Goal: Task Accomplishment & Management: Manage account settings

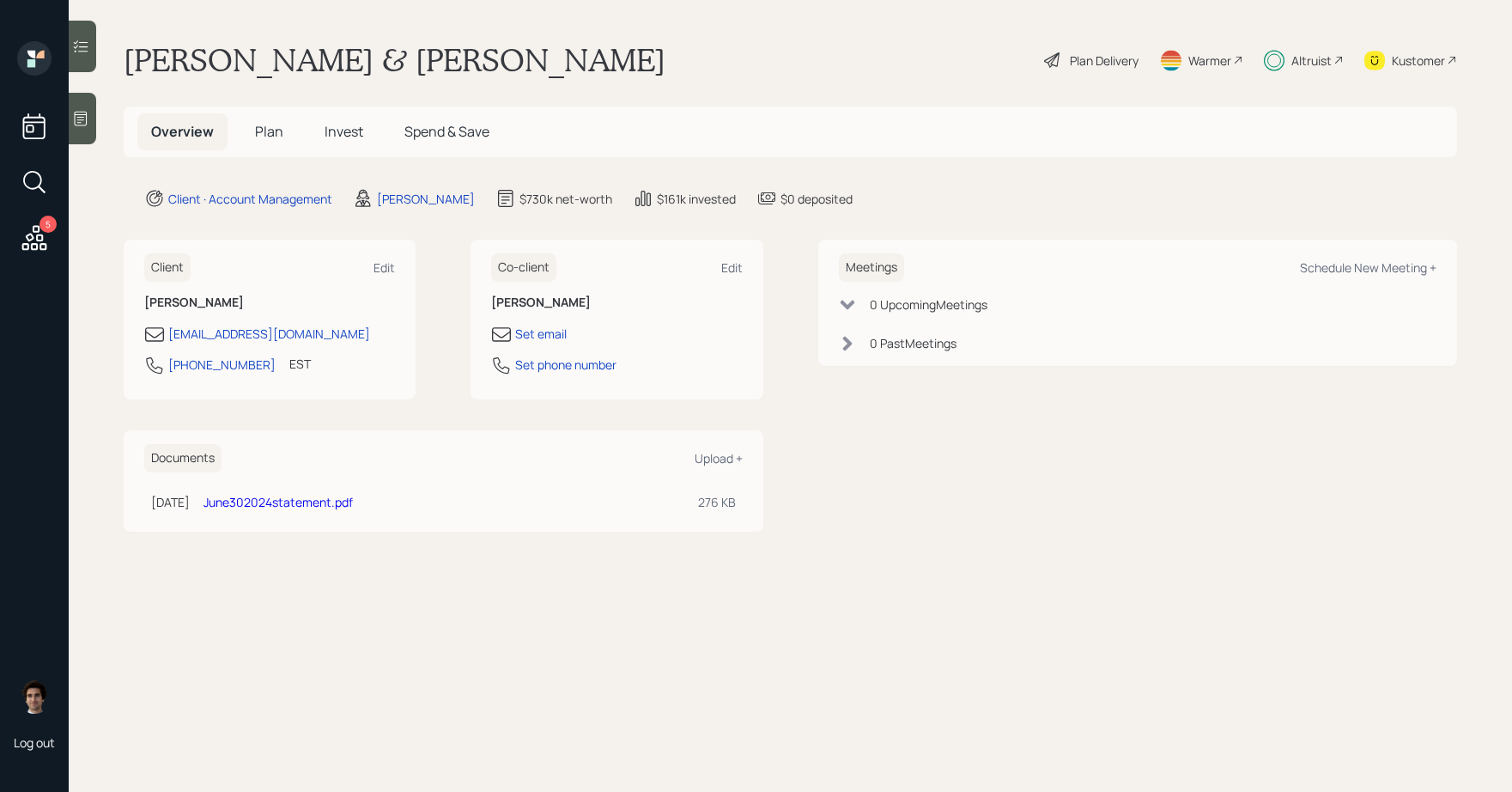
click at [288, 140] on h5 "Plan" at bounding box center [269, 132] width 56 height 37
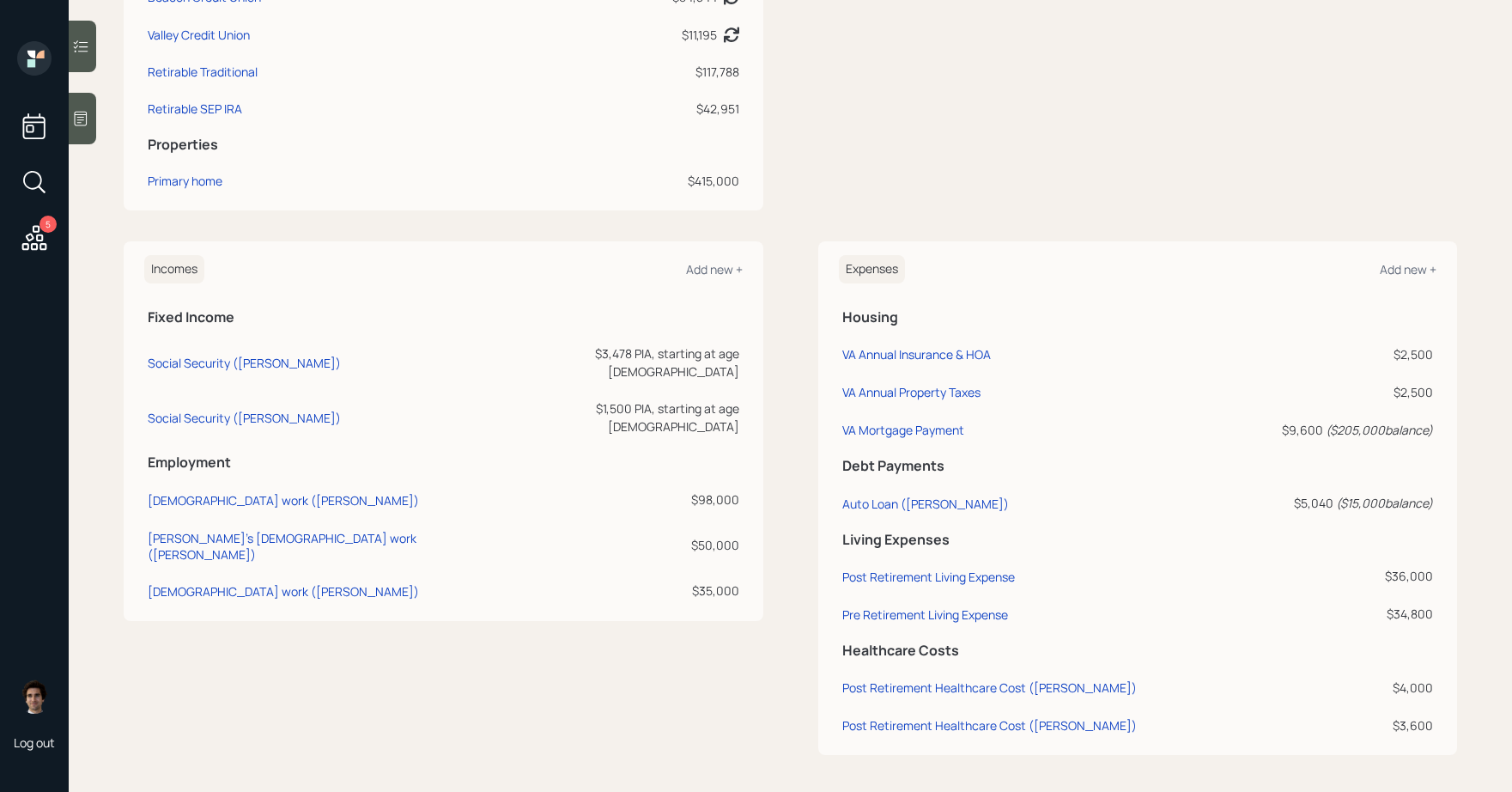
scroll to position [712, 0]
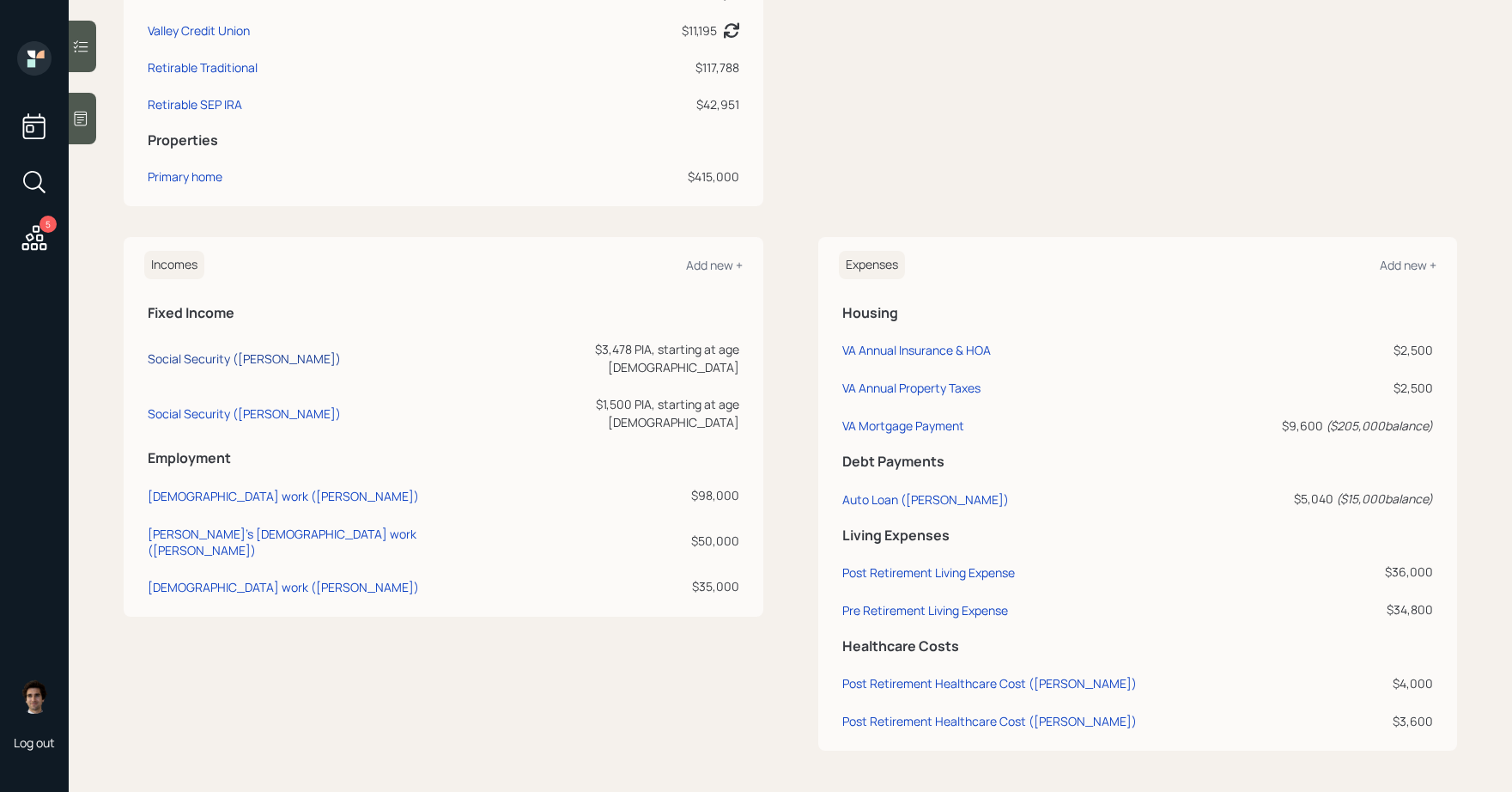
click at [206, 357] on div "Social Security (John)" at bounding box center [244, 359] width 193 height 17
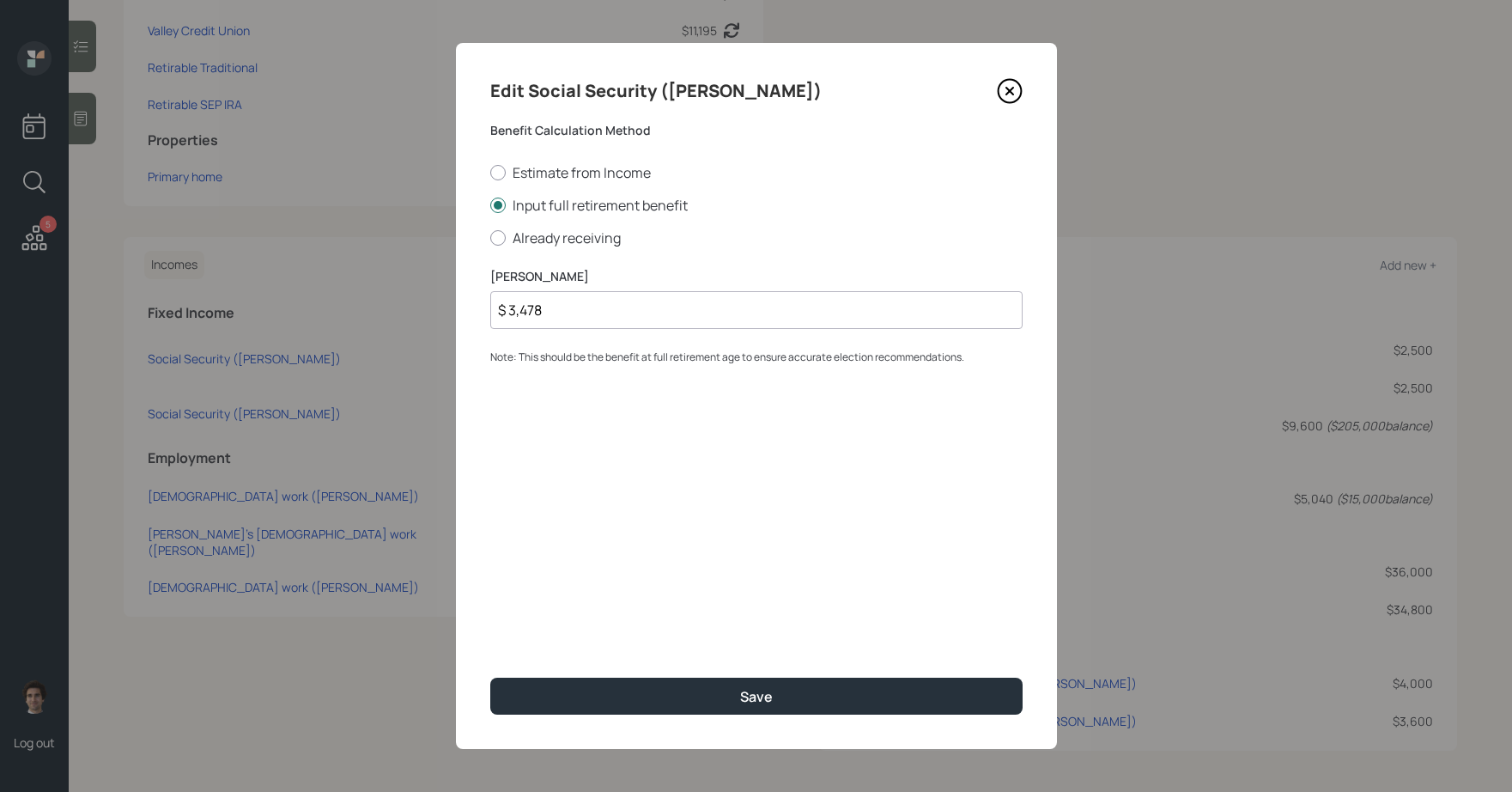
click at [1020, 91] on icon at bounding box center [1009, 91] width 23 height 23
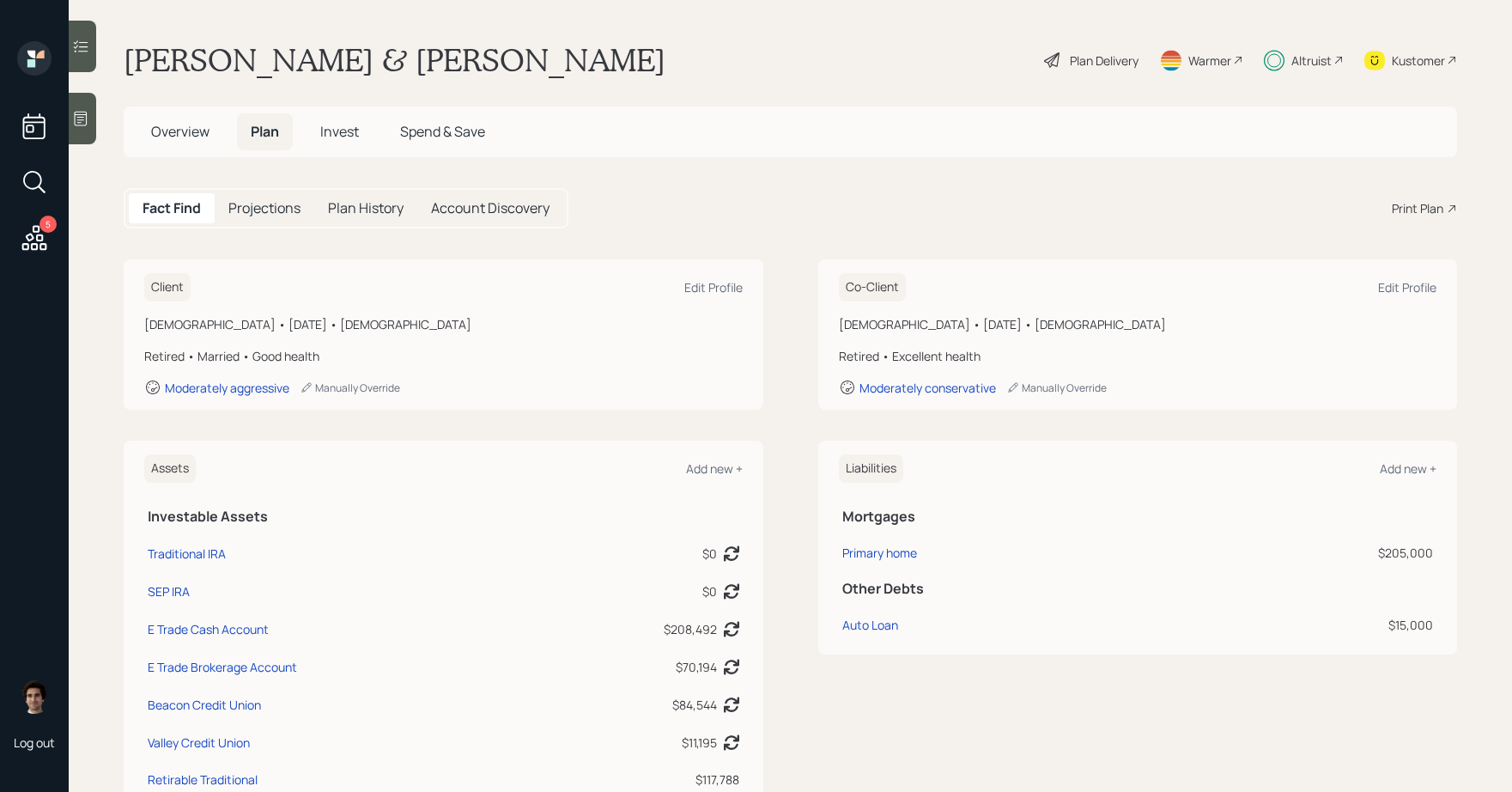
click at [1120, 63] on div "Plan Delivery" at bounding box center [1105, 60] width 69 height 18
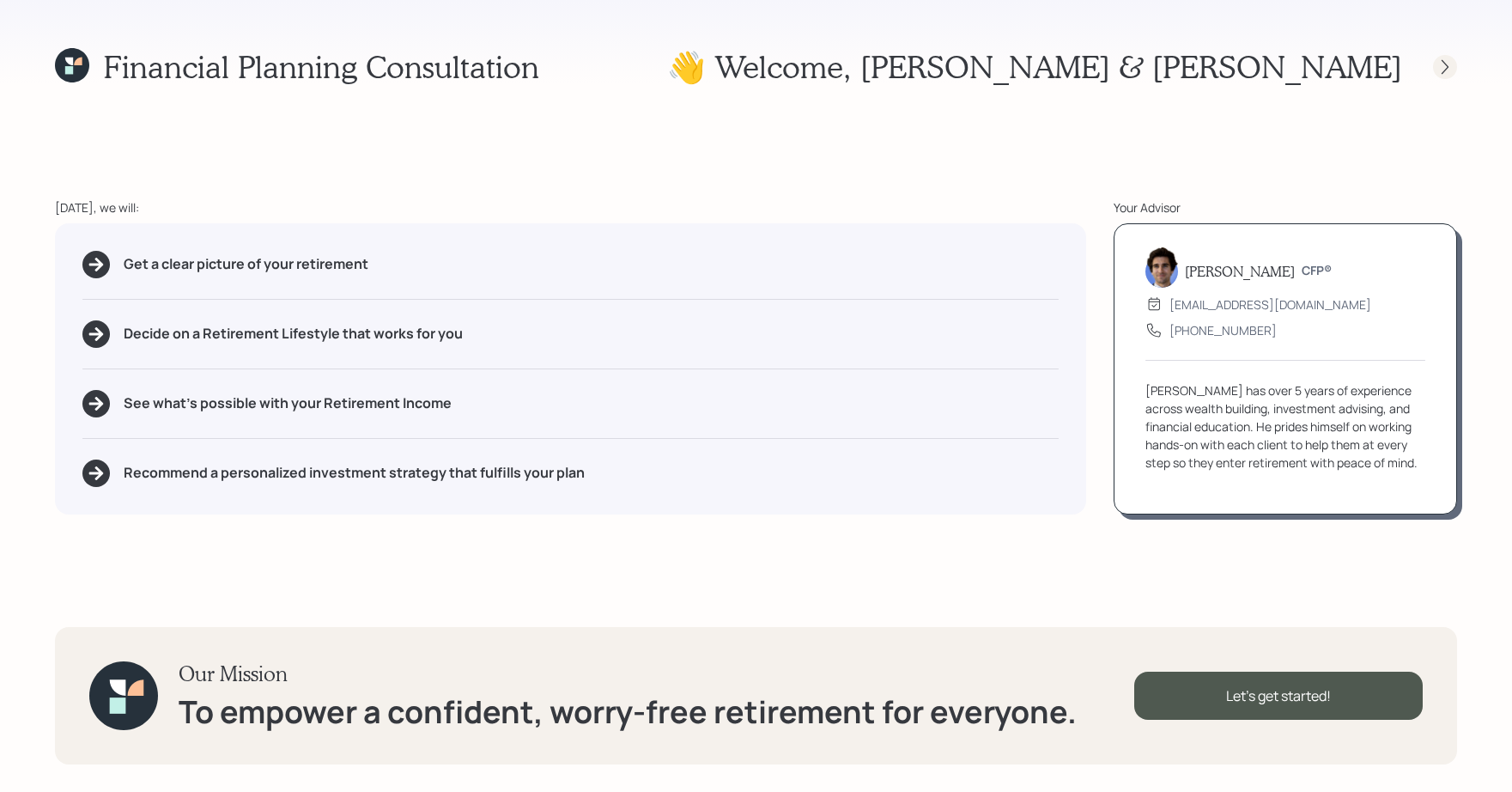
click at [1433, 59] on div at bounding box center [1429, 67] width 55 height 24
click at [1442, 71] on icon at bounding box center [1445, 67] width 18 height 18
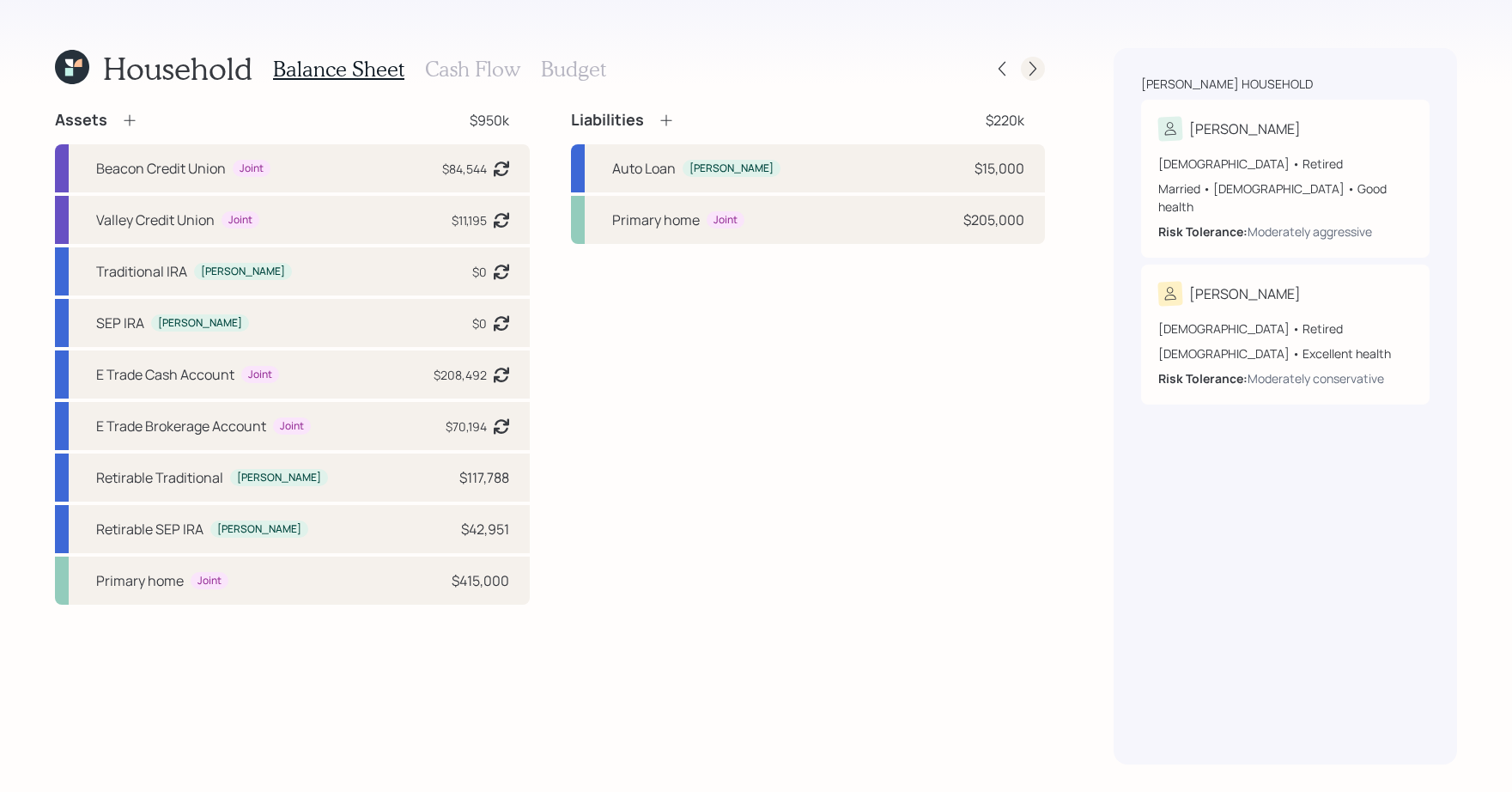
click at [1027, 59] on div at bounding box center [1033, 69] width 24 height 24
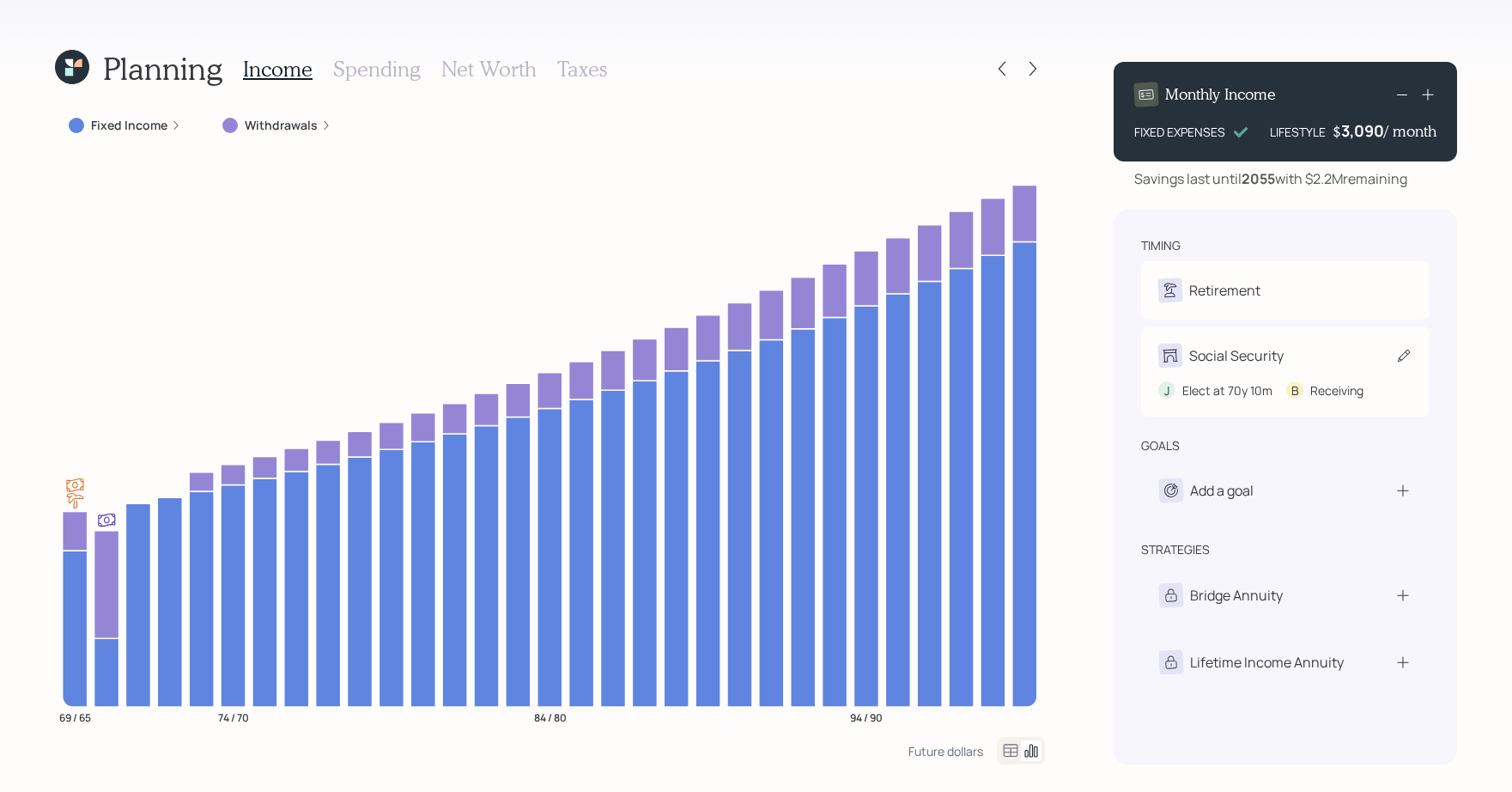
click at [1216, 368] on div "J Elect at 70y 10m B Receiving" at bounding box center [1286, 383] width 254 height 32
select select "10"
select select "4"
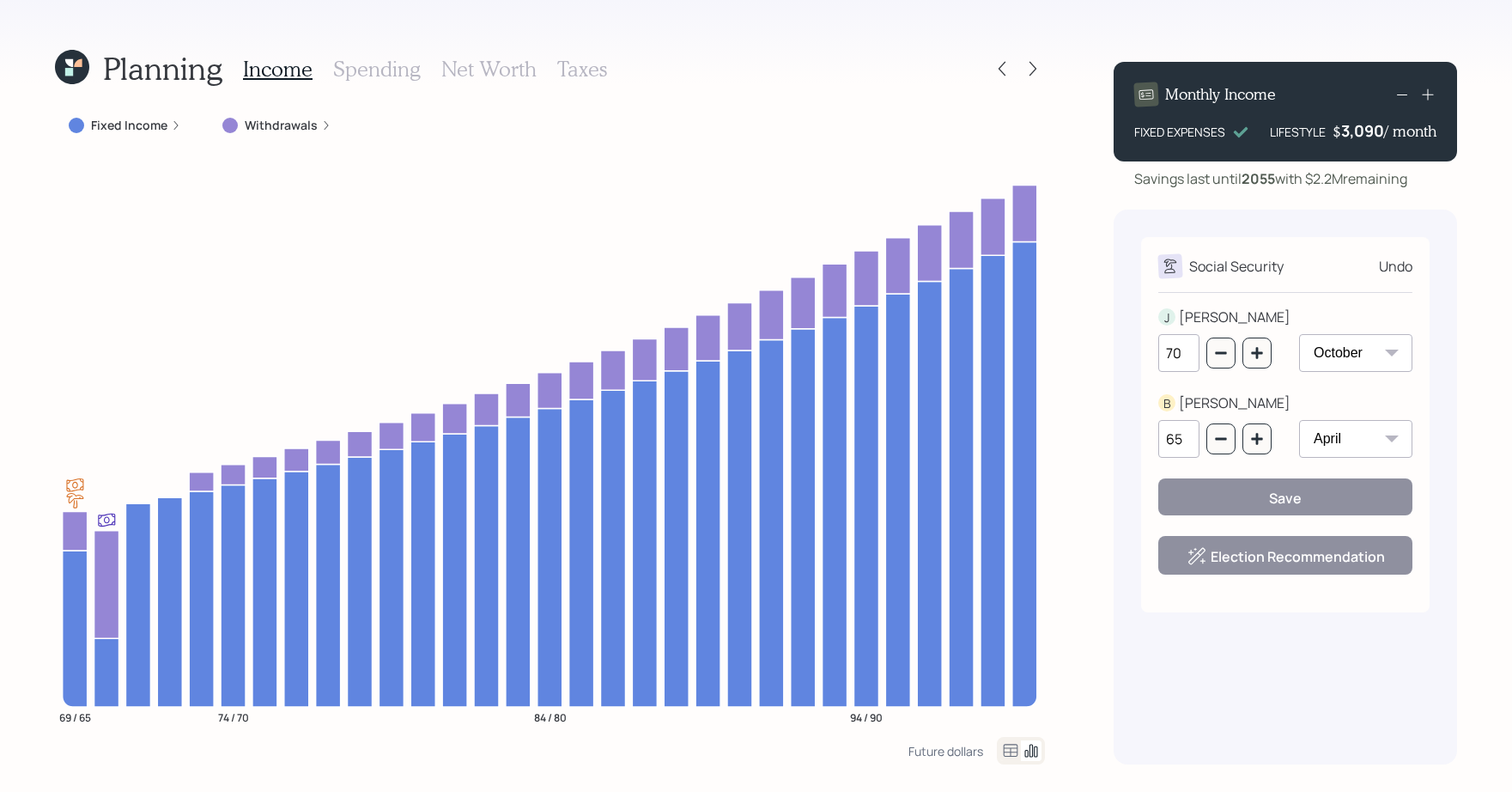
click at [1348, 344] on select "January February March April May June July August September October November De…" at bounding box center [1356, 353] width 113 height 38
select select "1"
click at [1299, 334] on select "January February March April May June July August September October November De…" at bounding box center [1356, 353] width 113 height 38
click at [1267, 501] on button "Save" at bounding box center [1286, 497] width 254 height 37
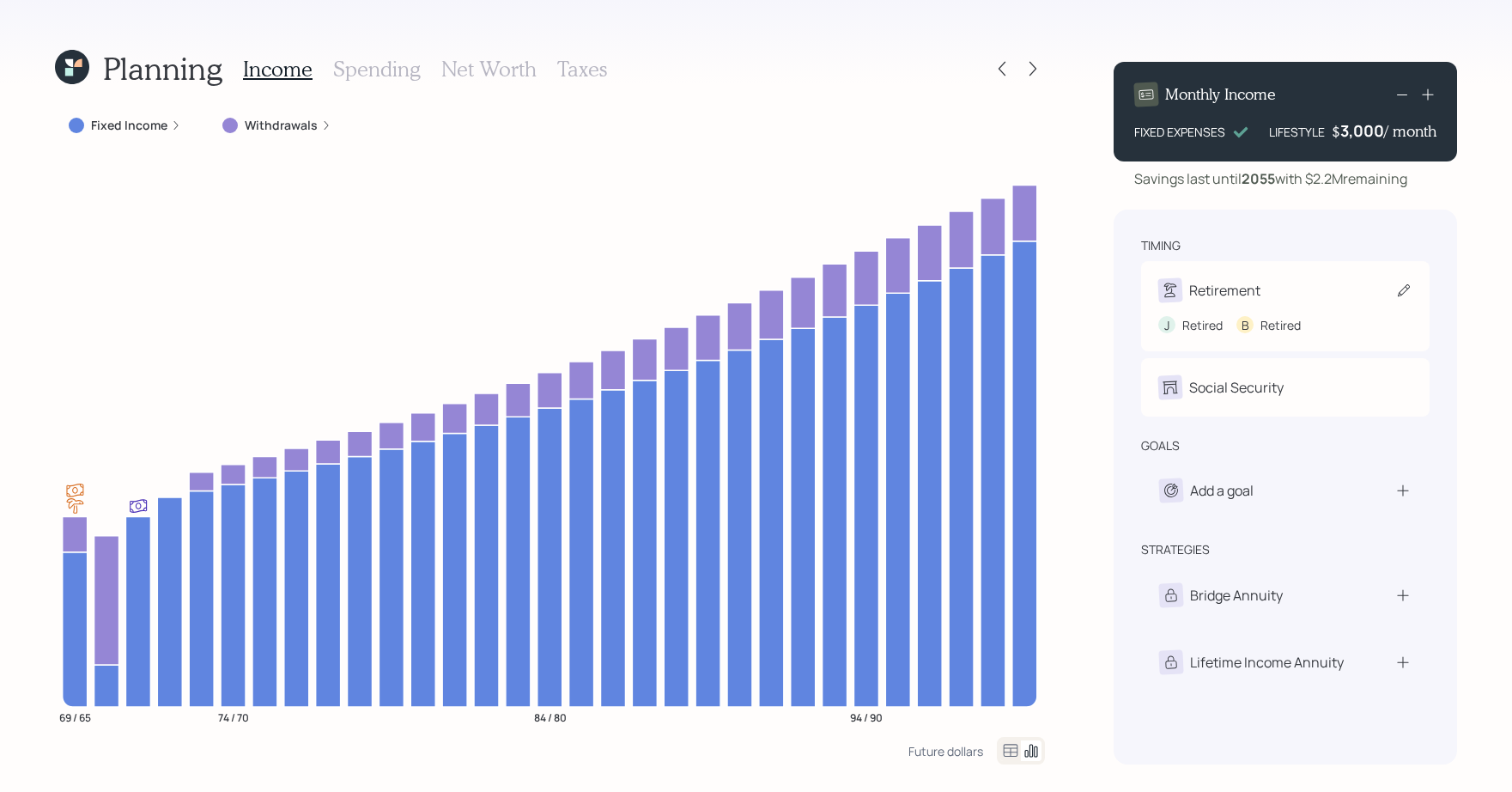
click at [1263, 280] on div "Retirement" at bounding box center [1286, 291] width 254 height 24
select select "10"
select select "4"
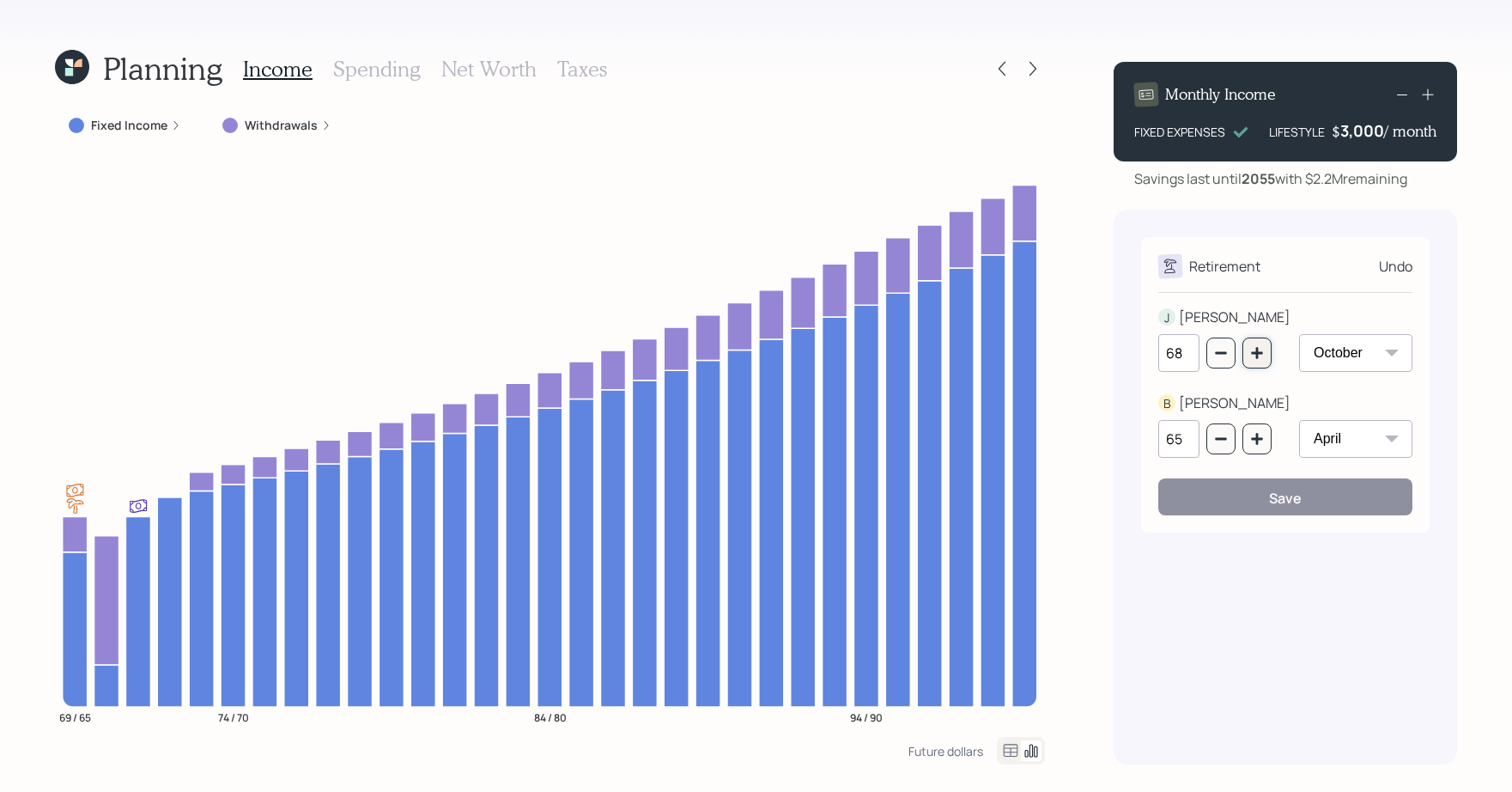
click at [1247, 359] on button "button" at bounding box center [1257, 353] width 29 height 31
click at [1372, 381] on div "January February March April May June July August September October November De…" at bounding box center [1356, 363] width 113 height 58
click at [1372, 352] on select "January February March April May June July August September October November De…" at bounding box center [1356, 353] width 113 height 38
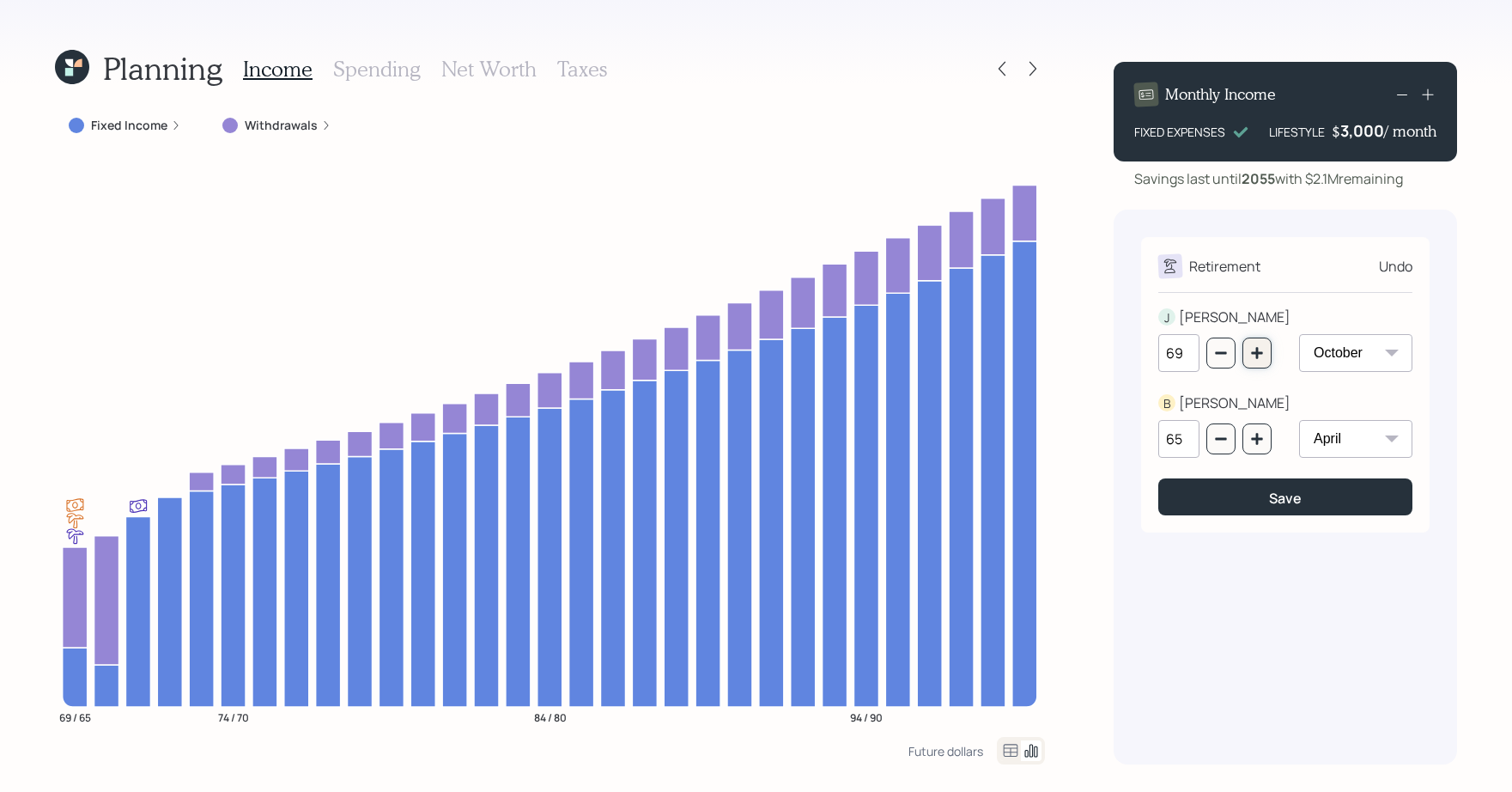
click at [1258, 347] on icon "button" at bounding box center [1257, 353] width 14 height 14
type input "70"
click at [1344, 367] on select "January February March April May June July August September October November De…" at bounding box center [1356, 353] width 113 height 38
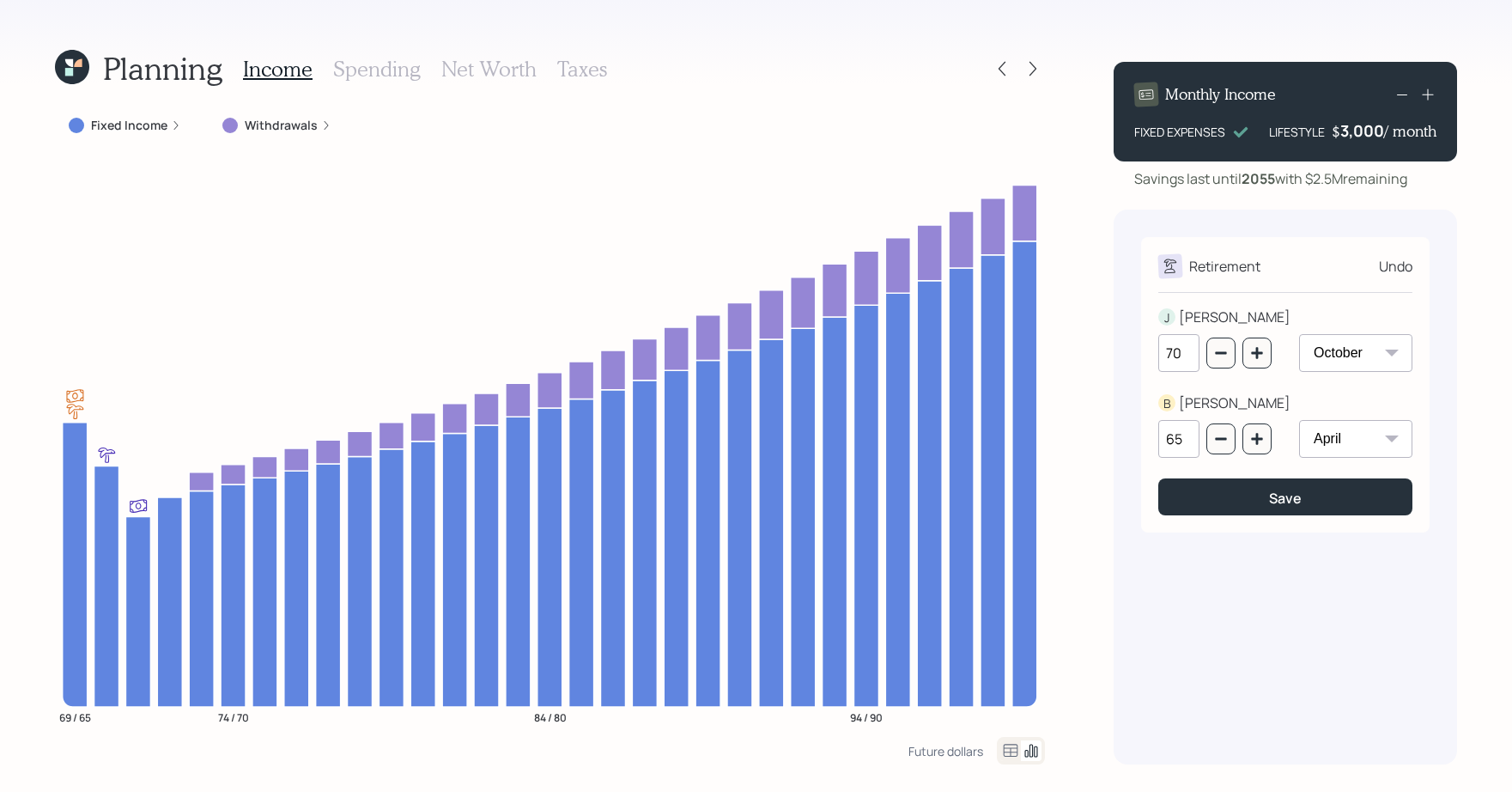
select select "1"
click at [1299, 334] on select "January February March April May June July August September October November De…" at bounding box center [1356, 353] width 113 height 38
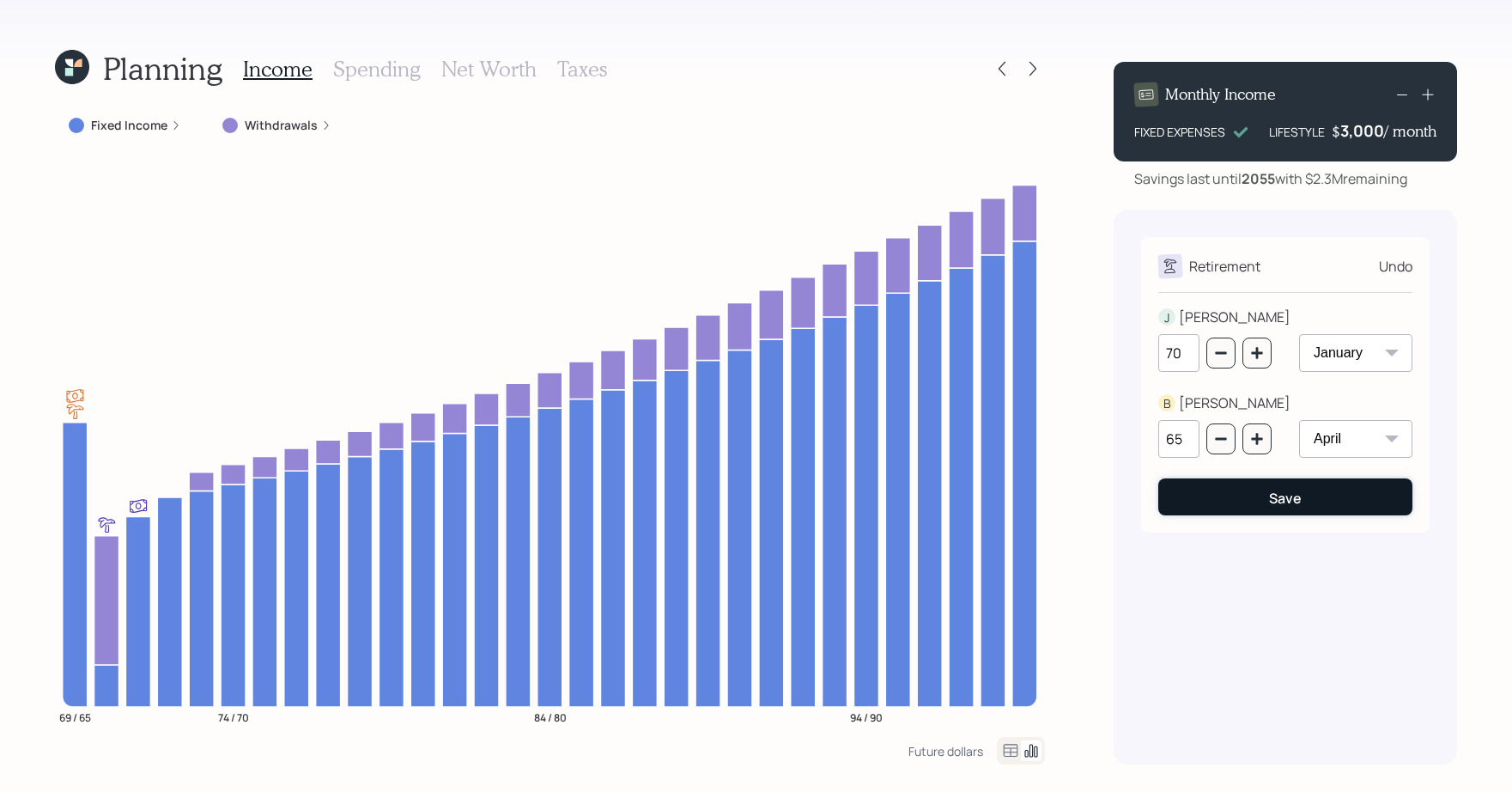
click at [1233, 491] on button "Save" at bounding box center [1286, 497] width 254 height 37
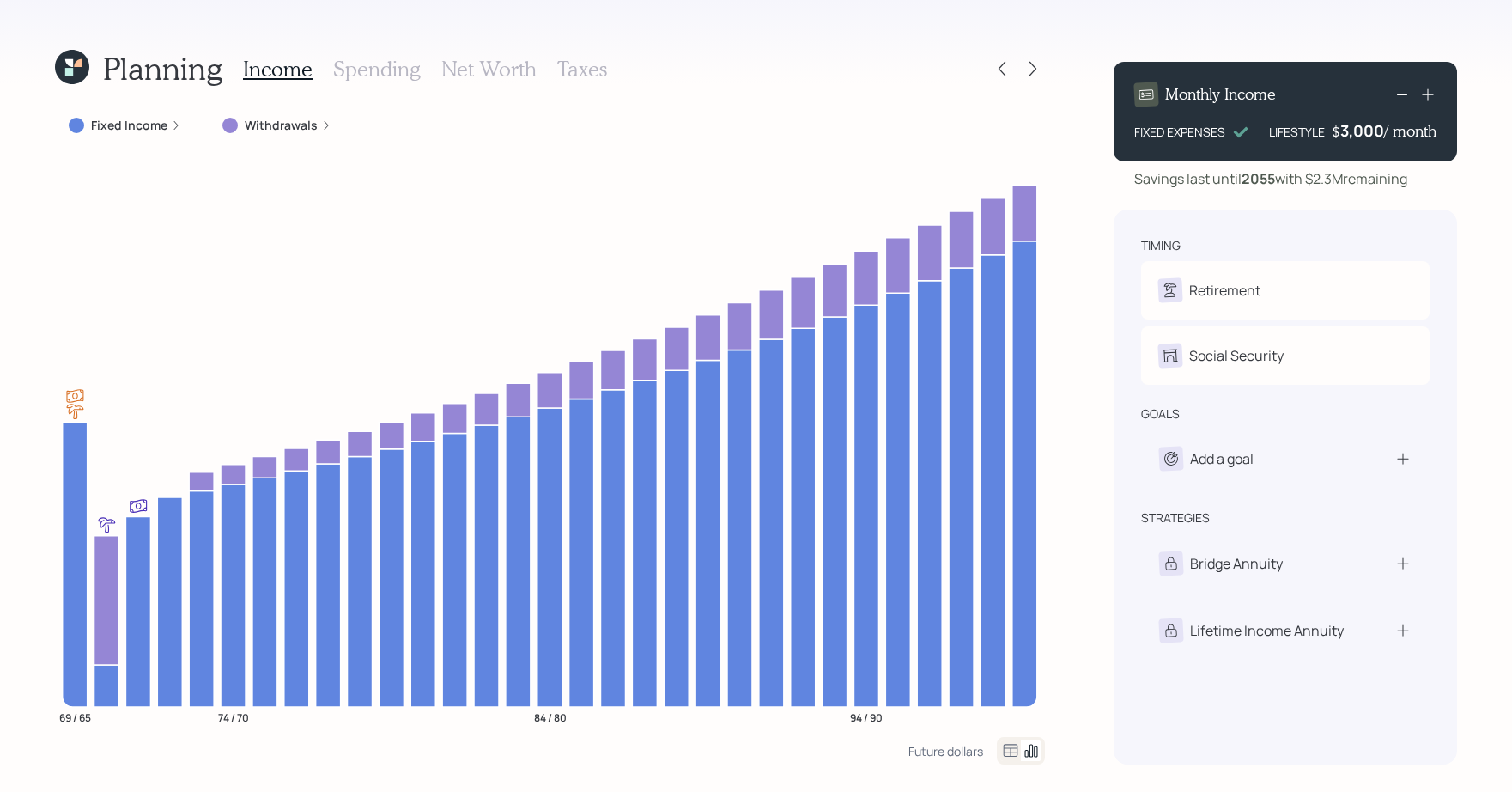
click at [118, 120] on label "Fixed Income" at bounding box center [129, 125] width 76 height 18
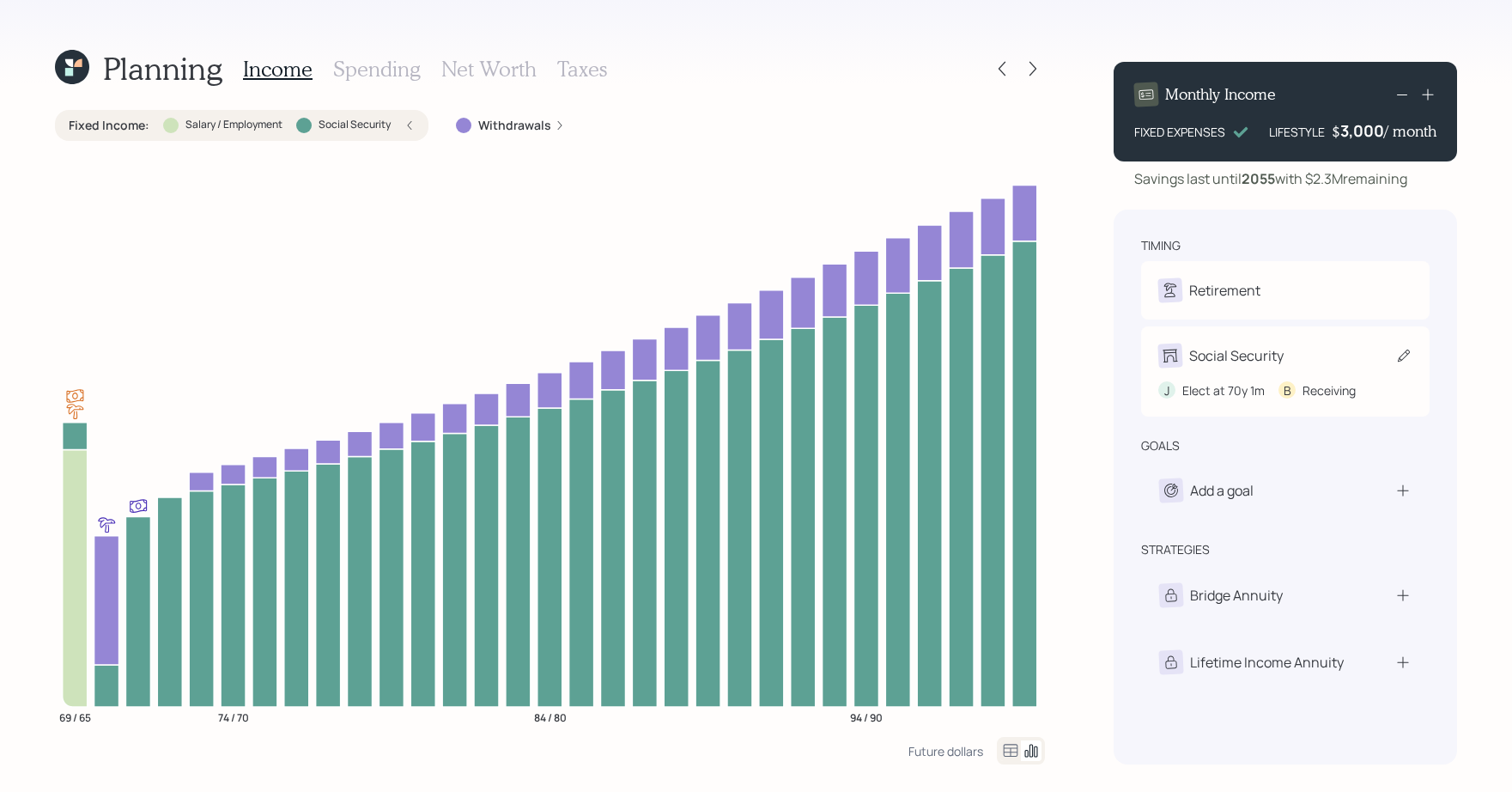
click at [1269, 387] on div "J Elect at 70y 1m B Receiving" at bounding box center [1286, 383] width 254 height 32
select select "4"
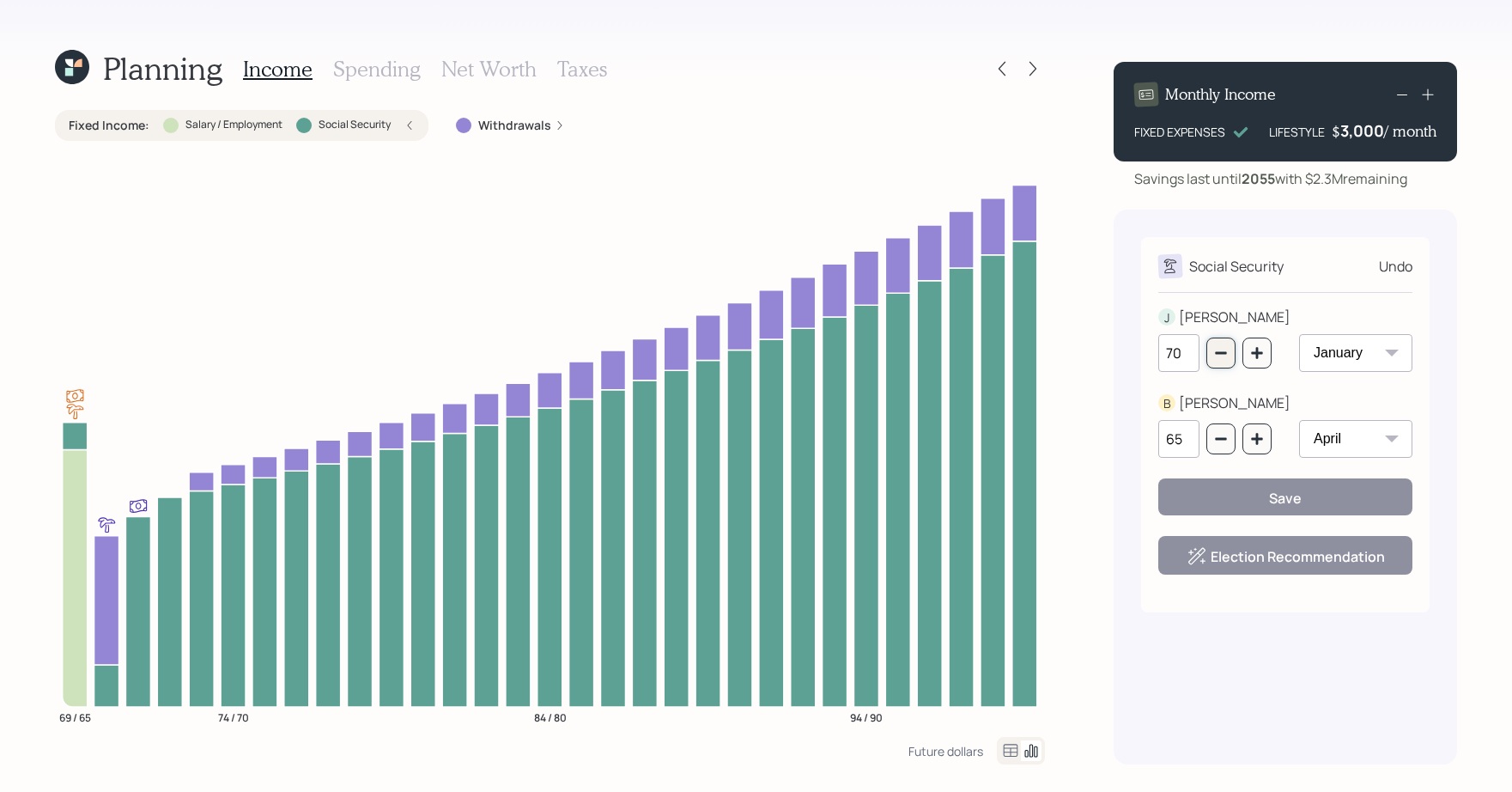
click at [1231, 358] on button "button" at bounding box center [1221, 353] width 29 height 31
type input "69"
click at [1284, 506] on div "Save" at bounding box center [1286, 498] width 32 height 19
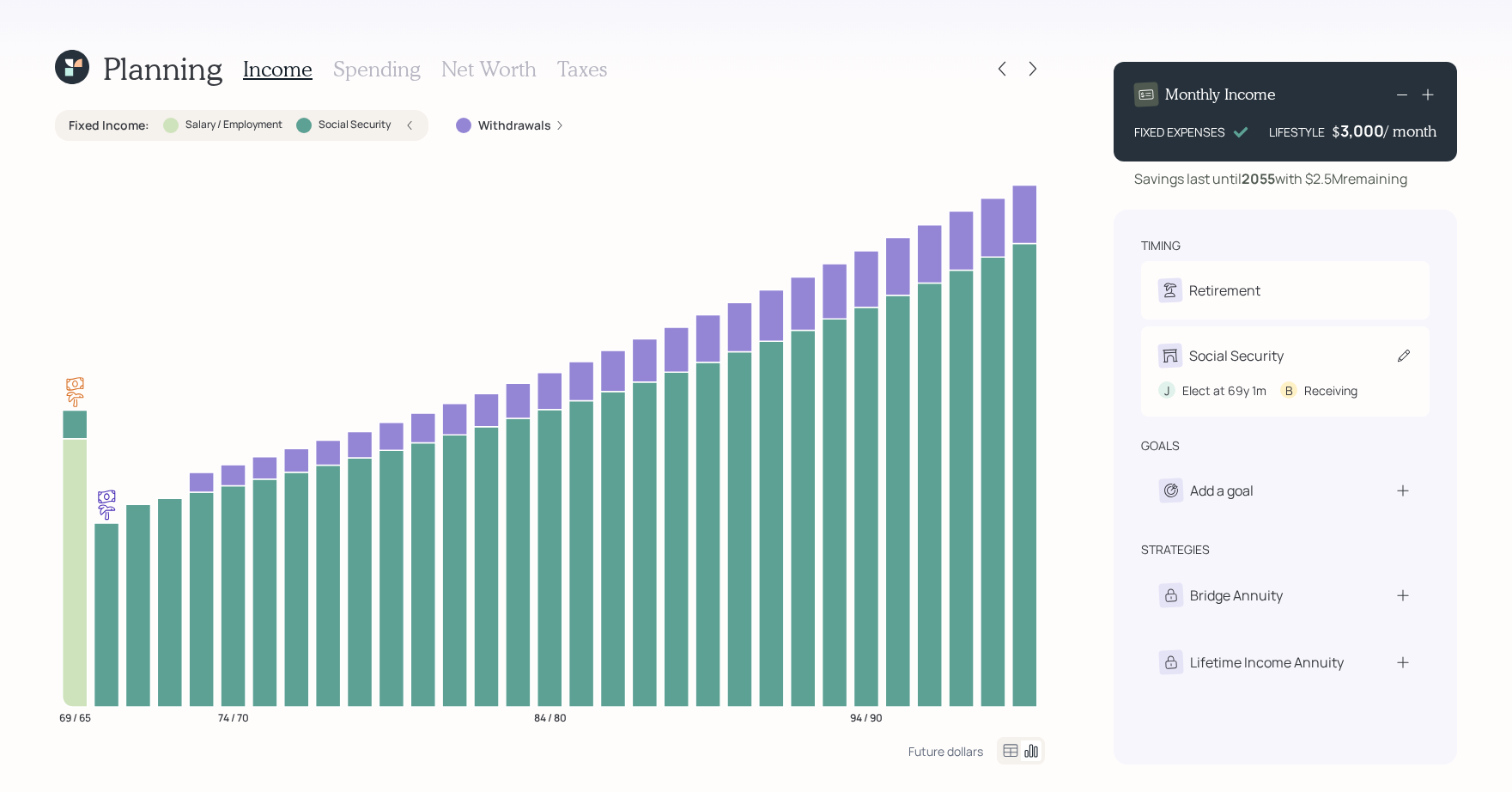
click at [1294, 341] on div "Social Security J Elect at 69y 1m B Receiving" at bounding box center [1286, 371] width 289 height 90
select select "4"
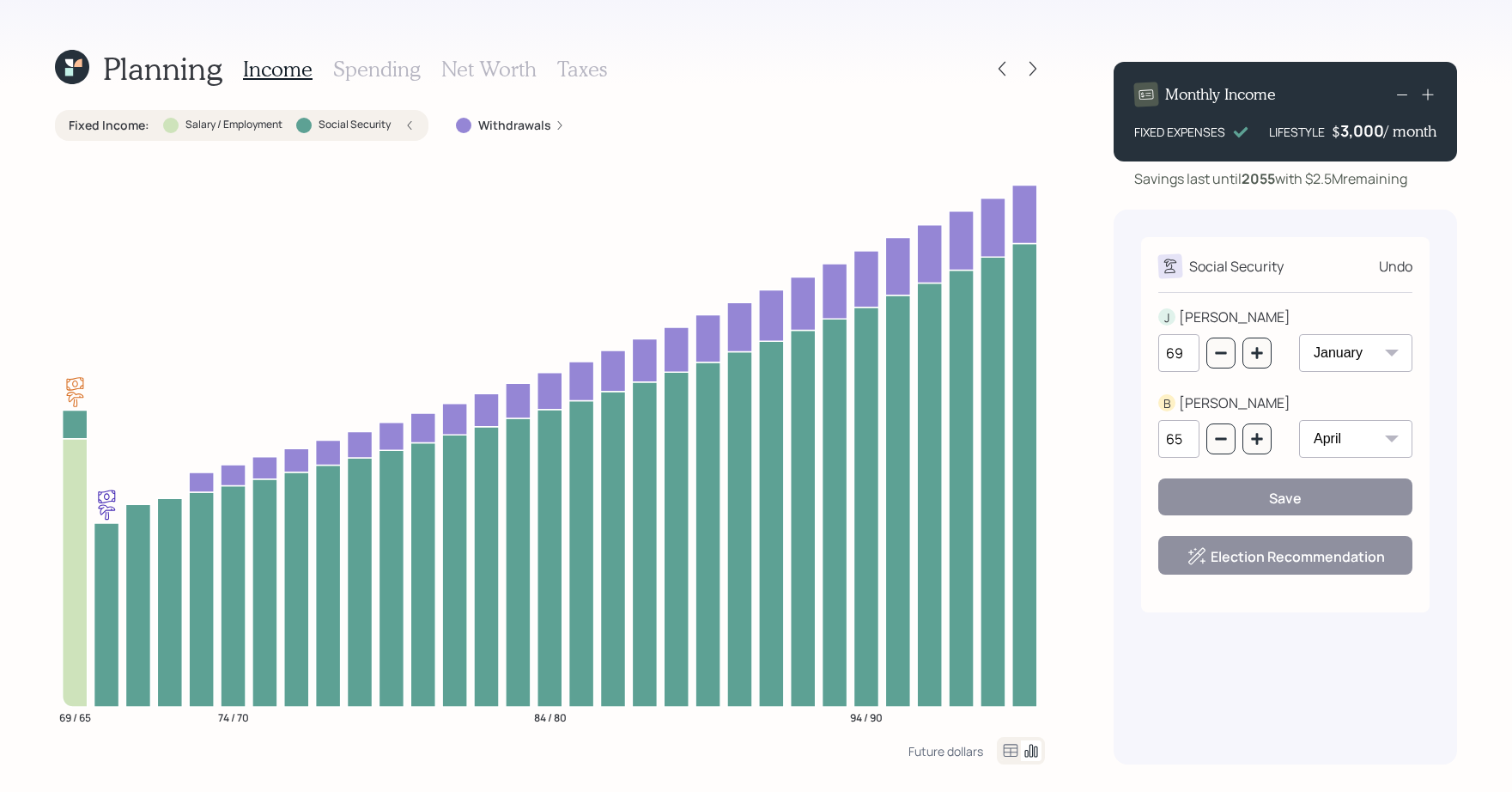
click at [80, 80] on icon at bounding box center [71, 67] width 34 height 34
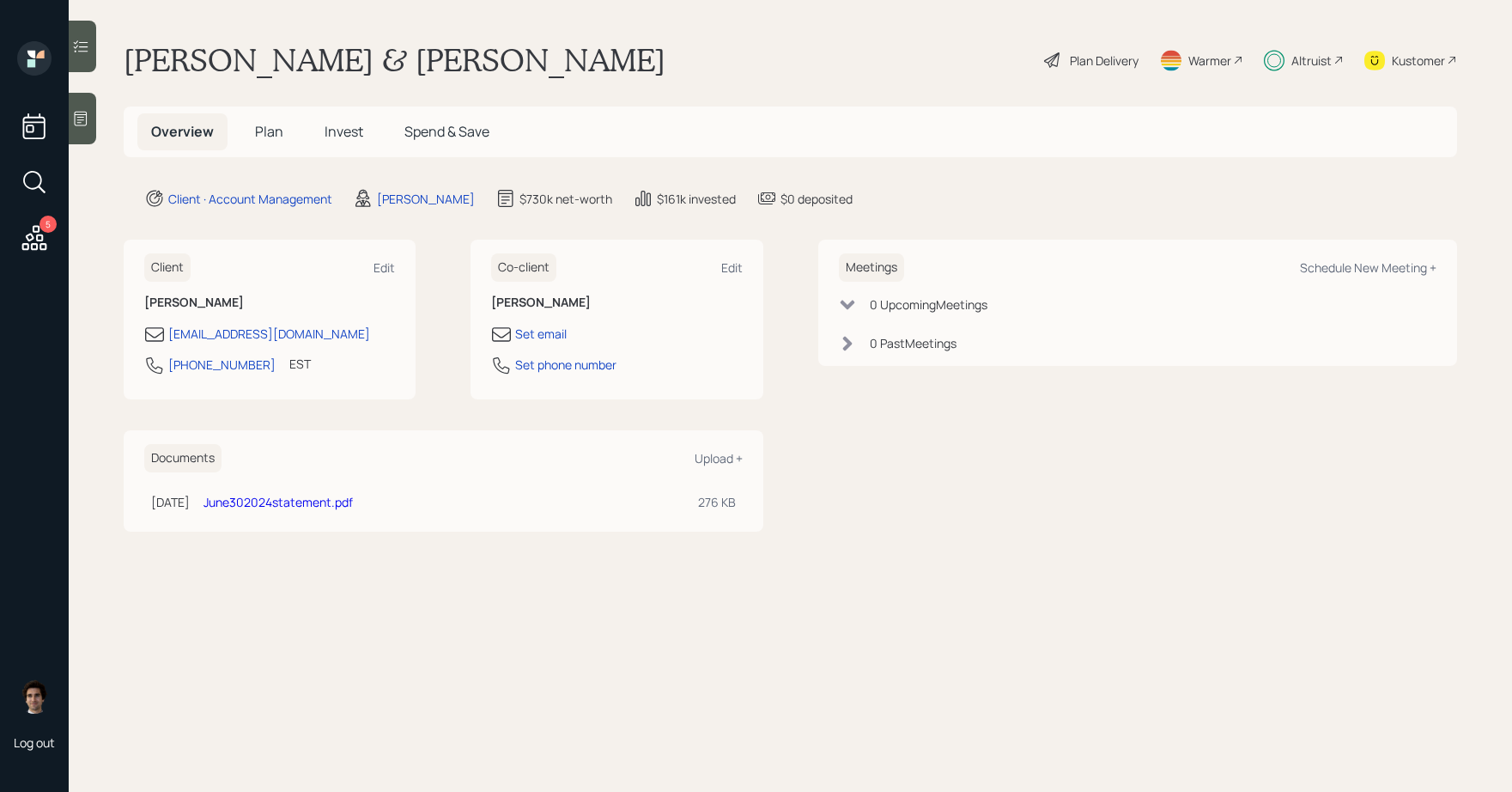
click at [1094, 63] on div "Plan Delivery" at bounding box center [1105, 60] width 69 height 18
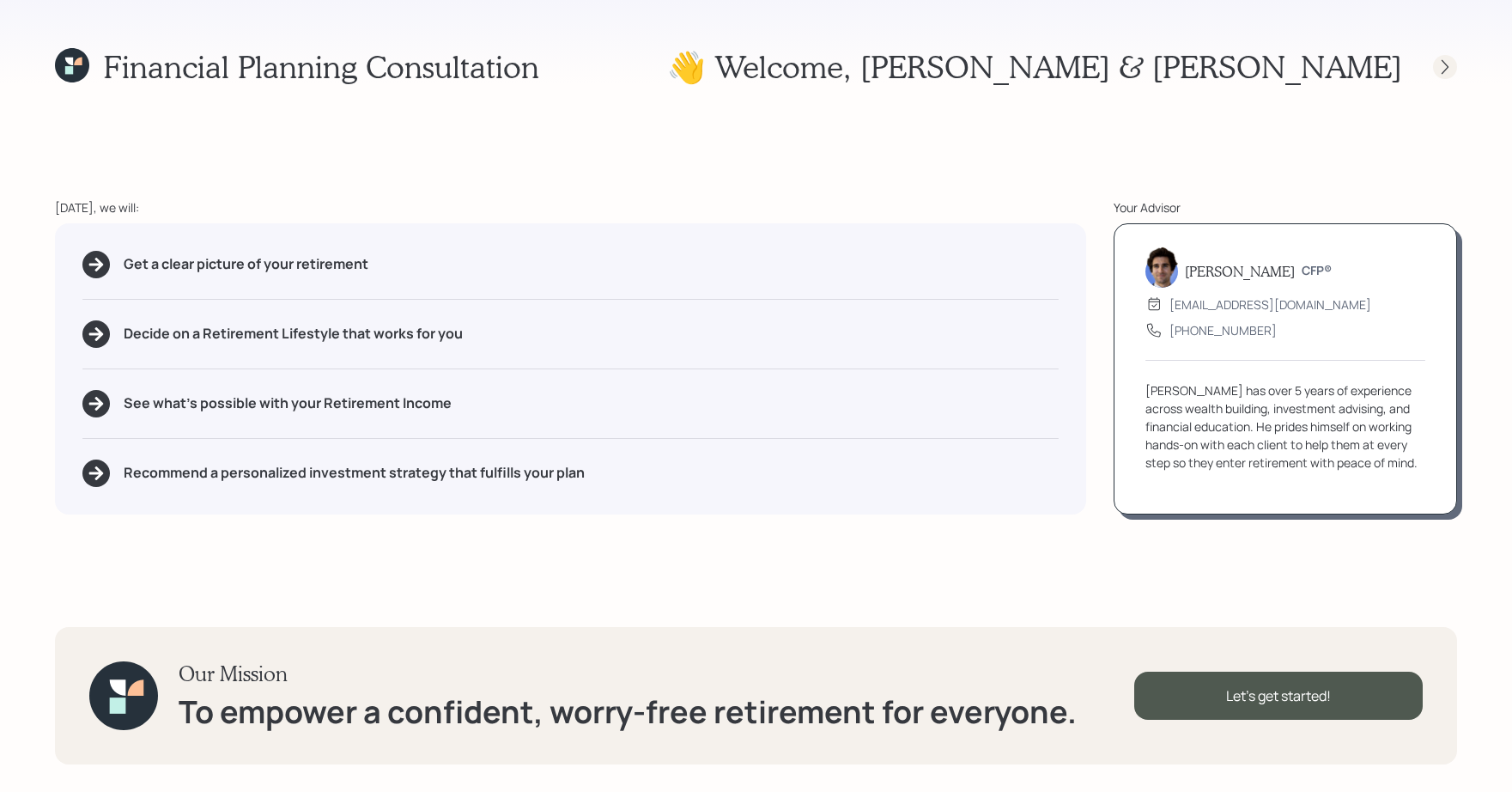
click at [1440, 66] on icon at bounding box center [1445, 67] width 18 height 18
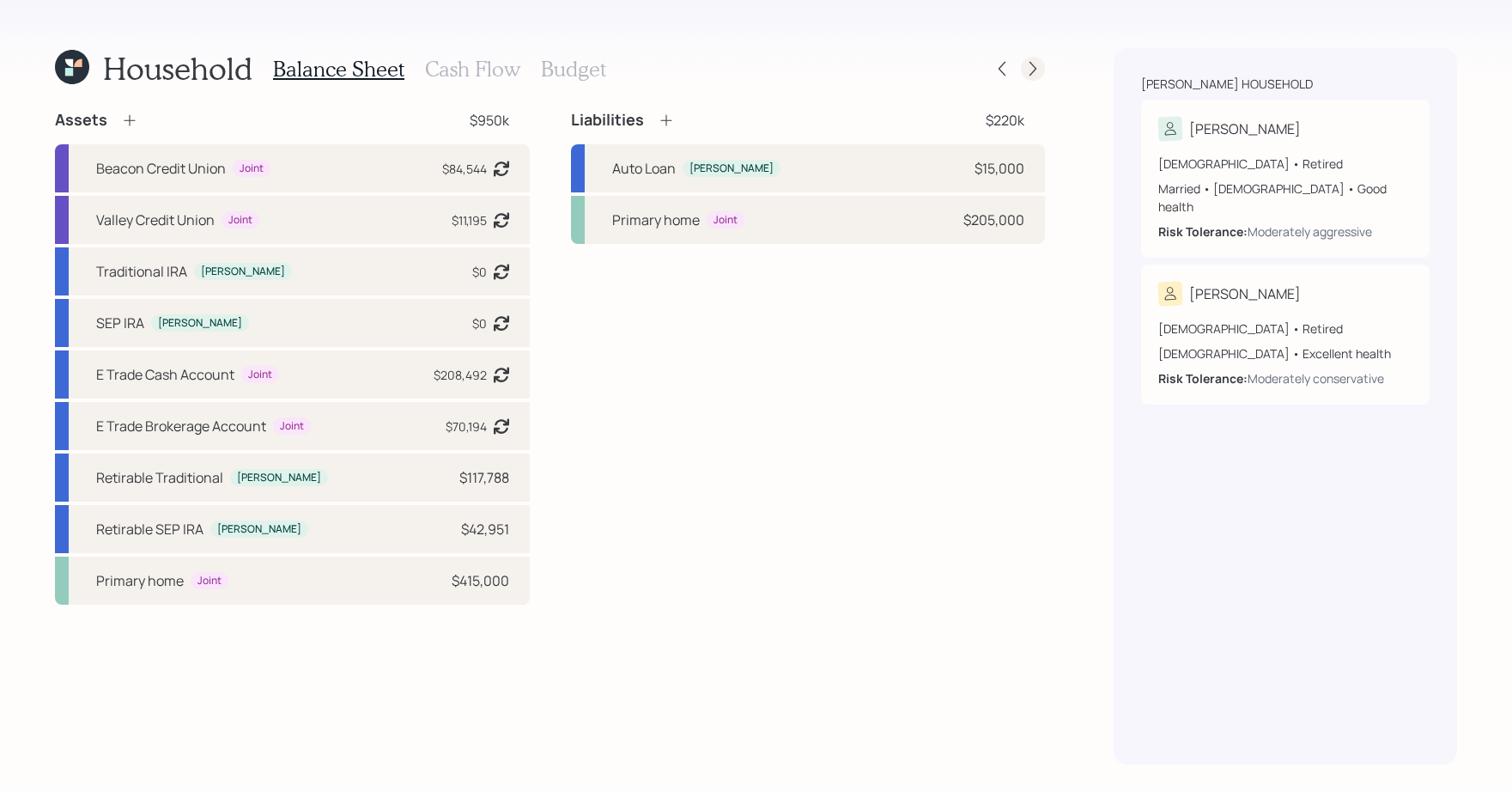
click at [1042, 70] on div at bounding box center [1033, 69] width 24 height 24
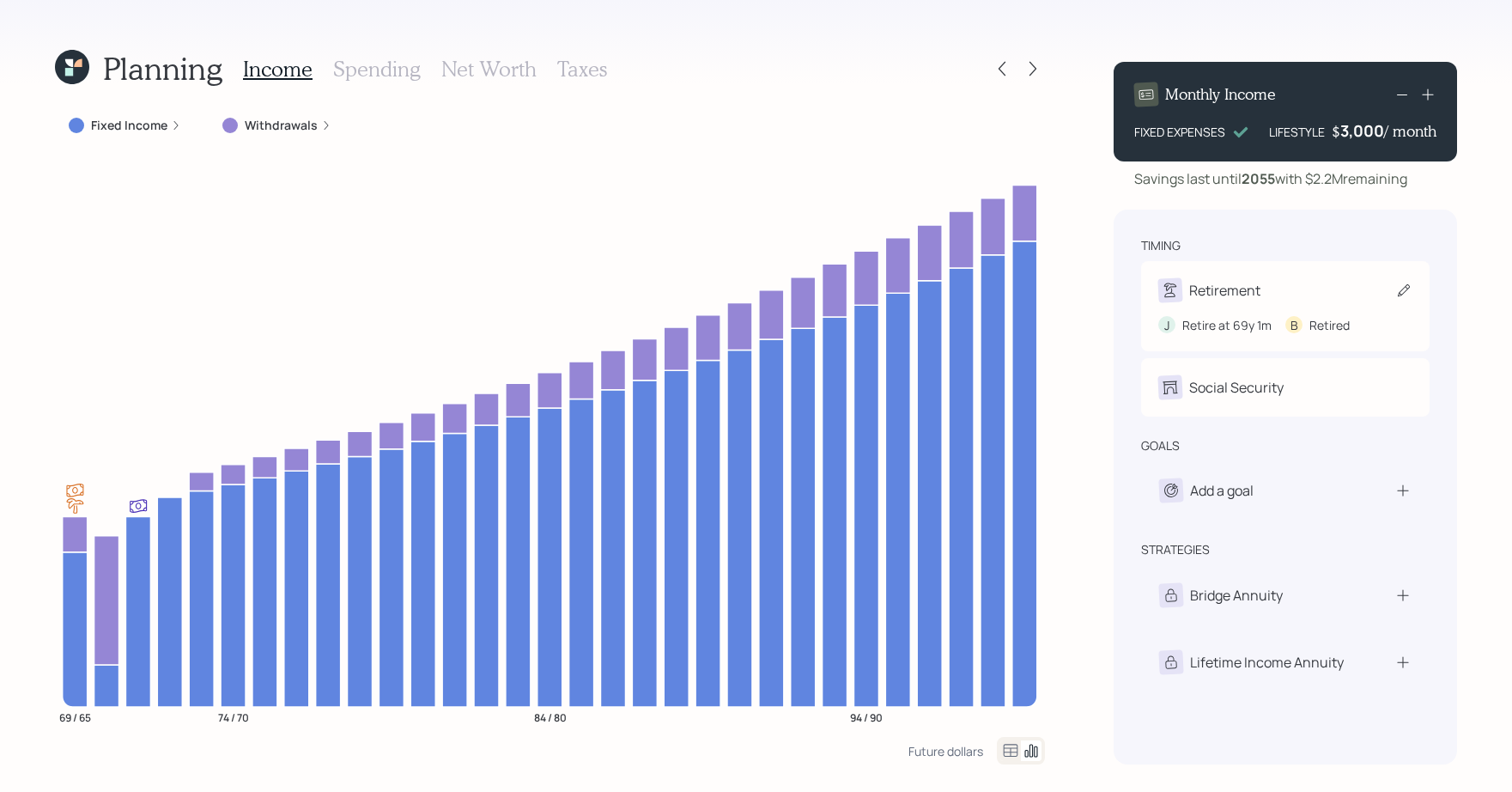
click at [1303, 285] on div "Retirement" at bounding box center [1286, 291] width 254 height 24
select select "4"
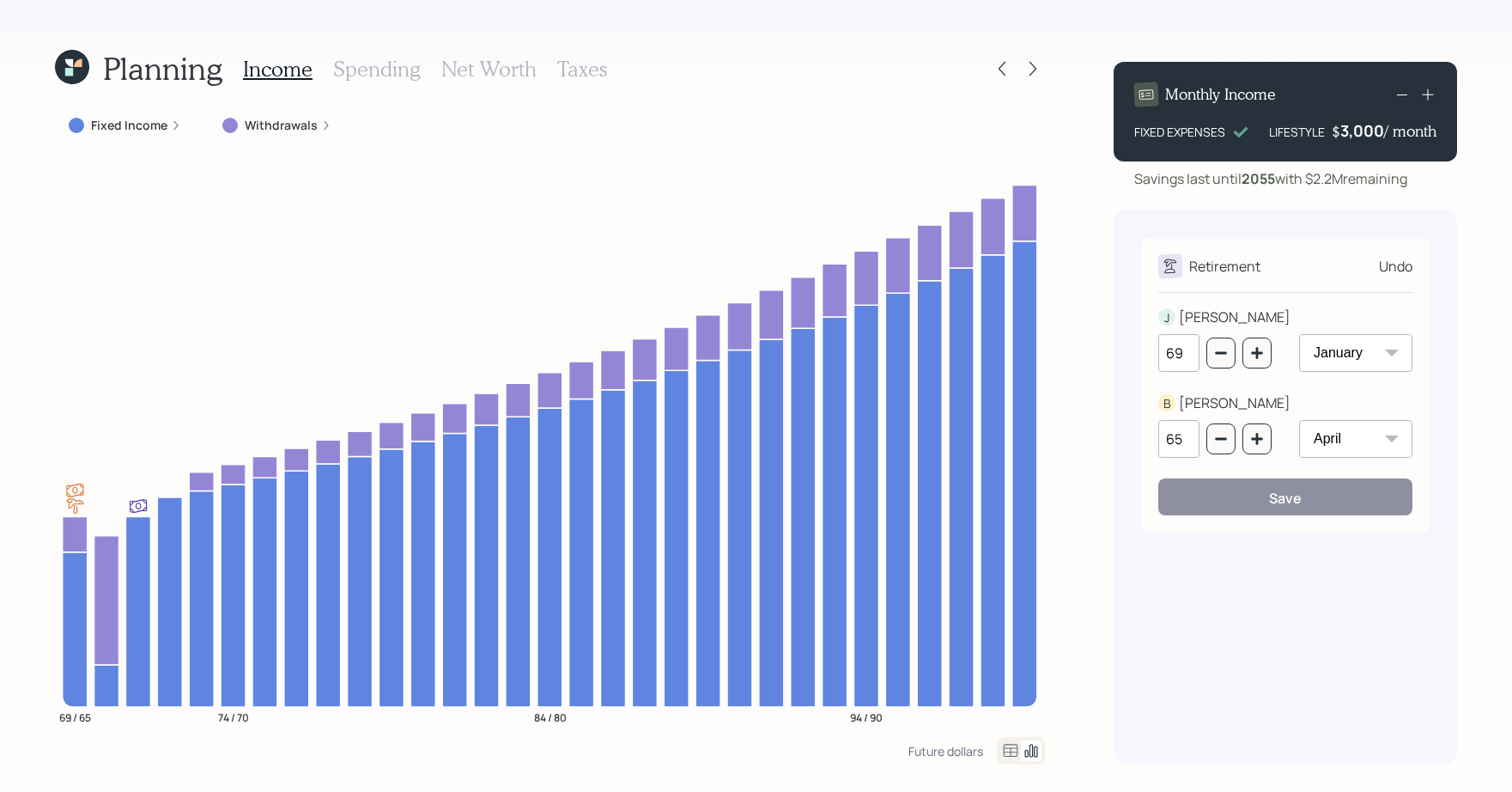
click at [1276, 349] on div "69 January February March April May June July August September October November…" at bounding box center [1286, 363] width 254 height 58
click at [1267, 350] on button "button" at bounding box center [1257, 353] width 29 height 31
type input "70"
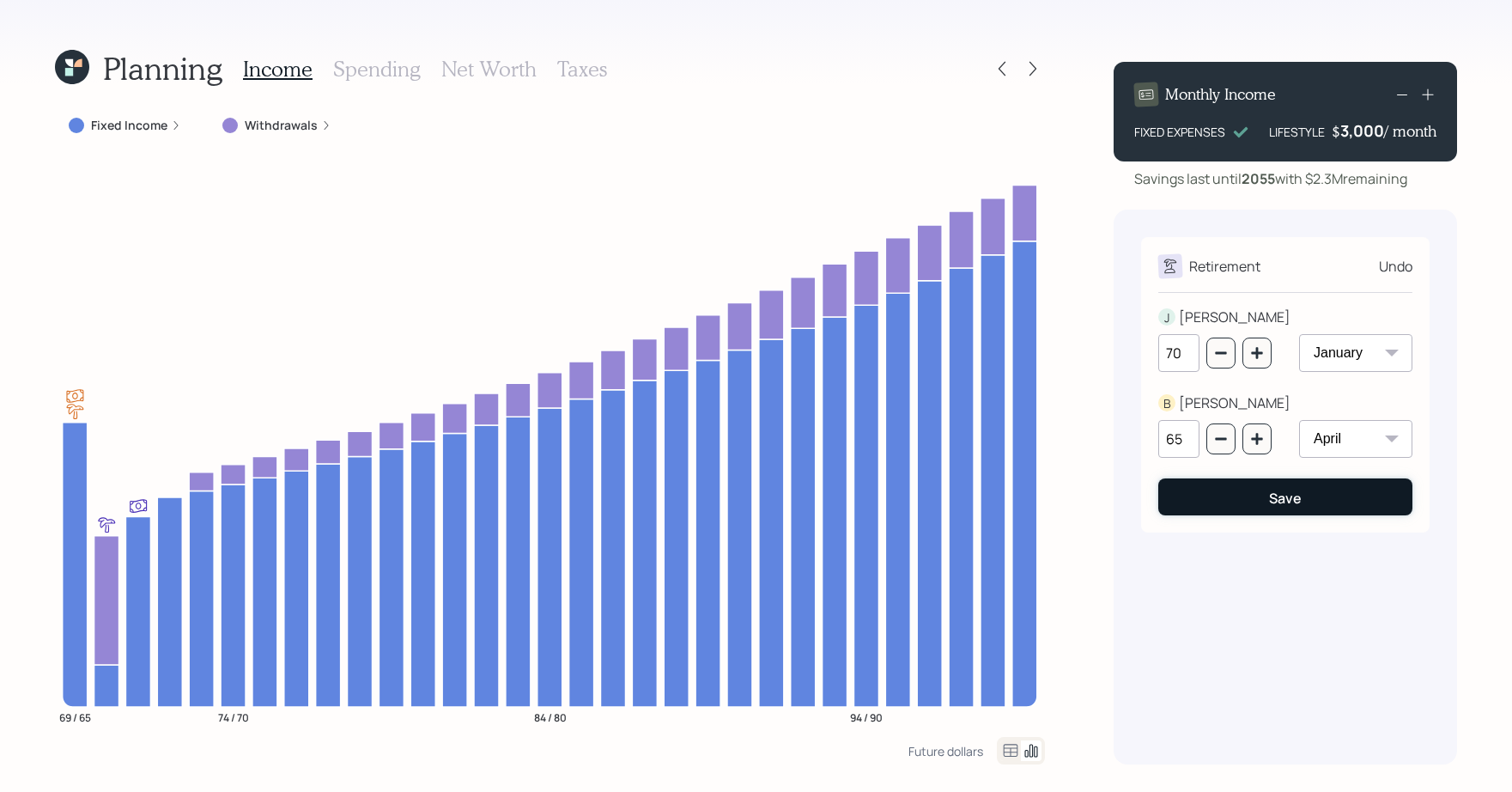
click at [1284, 499] on div "Save" at bounding box center [1286, 498] width 32 height 19
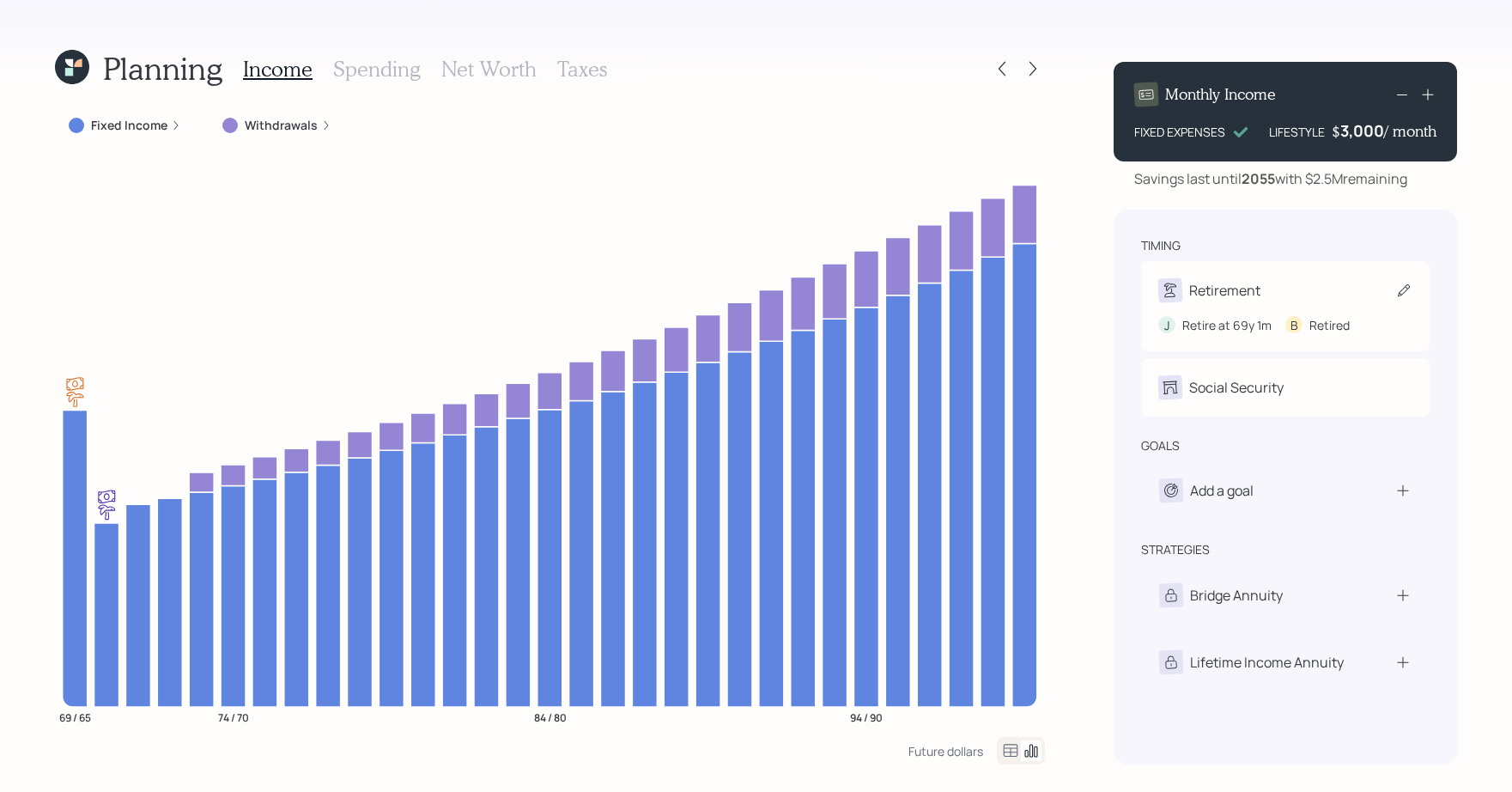
click at [1299, 279] on div "Retirement" at bounding box center [1286, 291] width 254 height 24
select select "4"
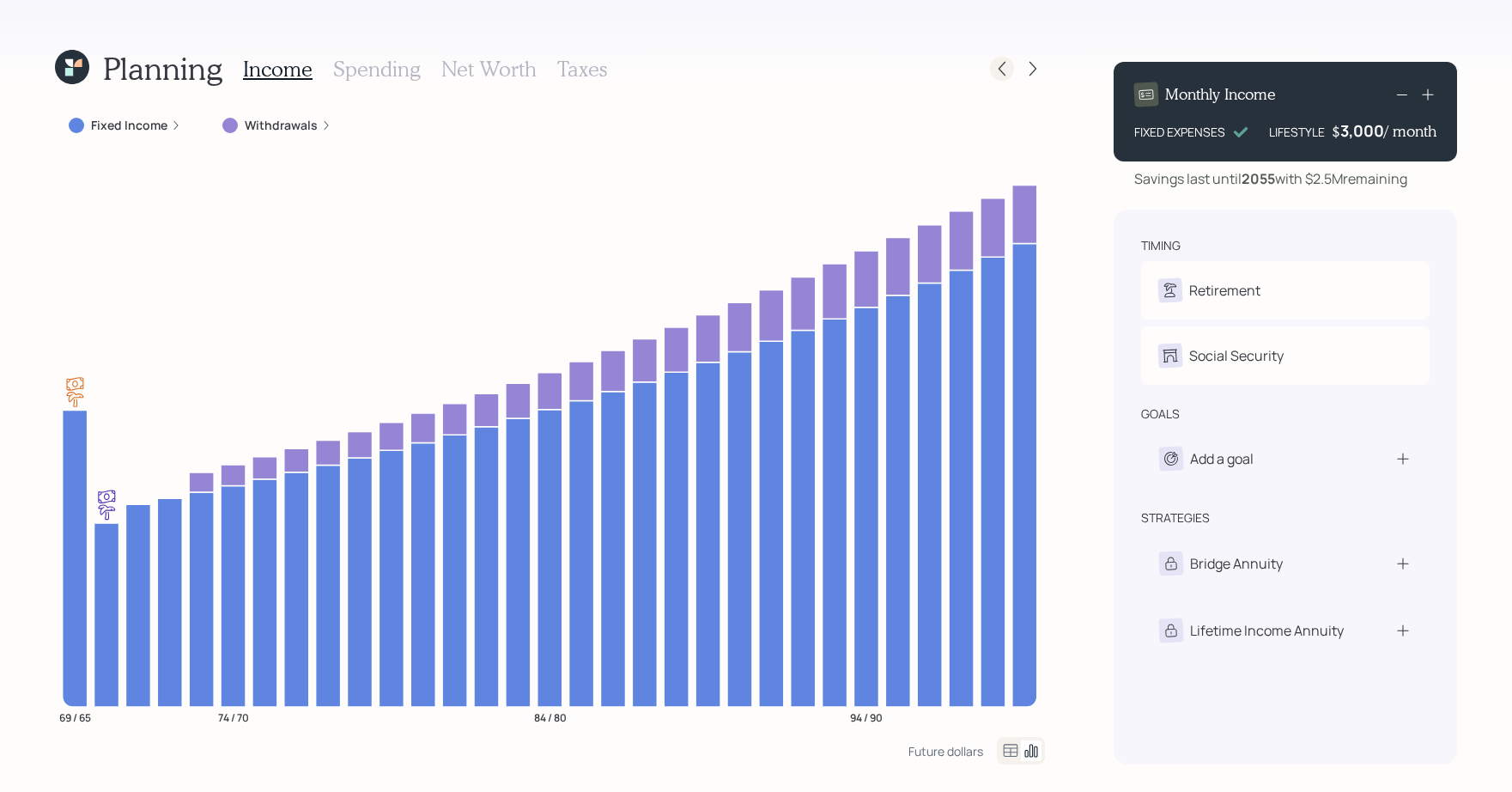
click at [1011, 66] on div at bounding box center [1002, 69] width 24 height 24
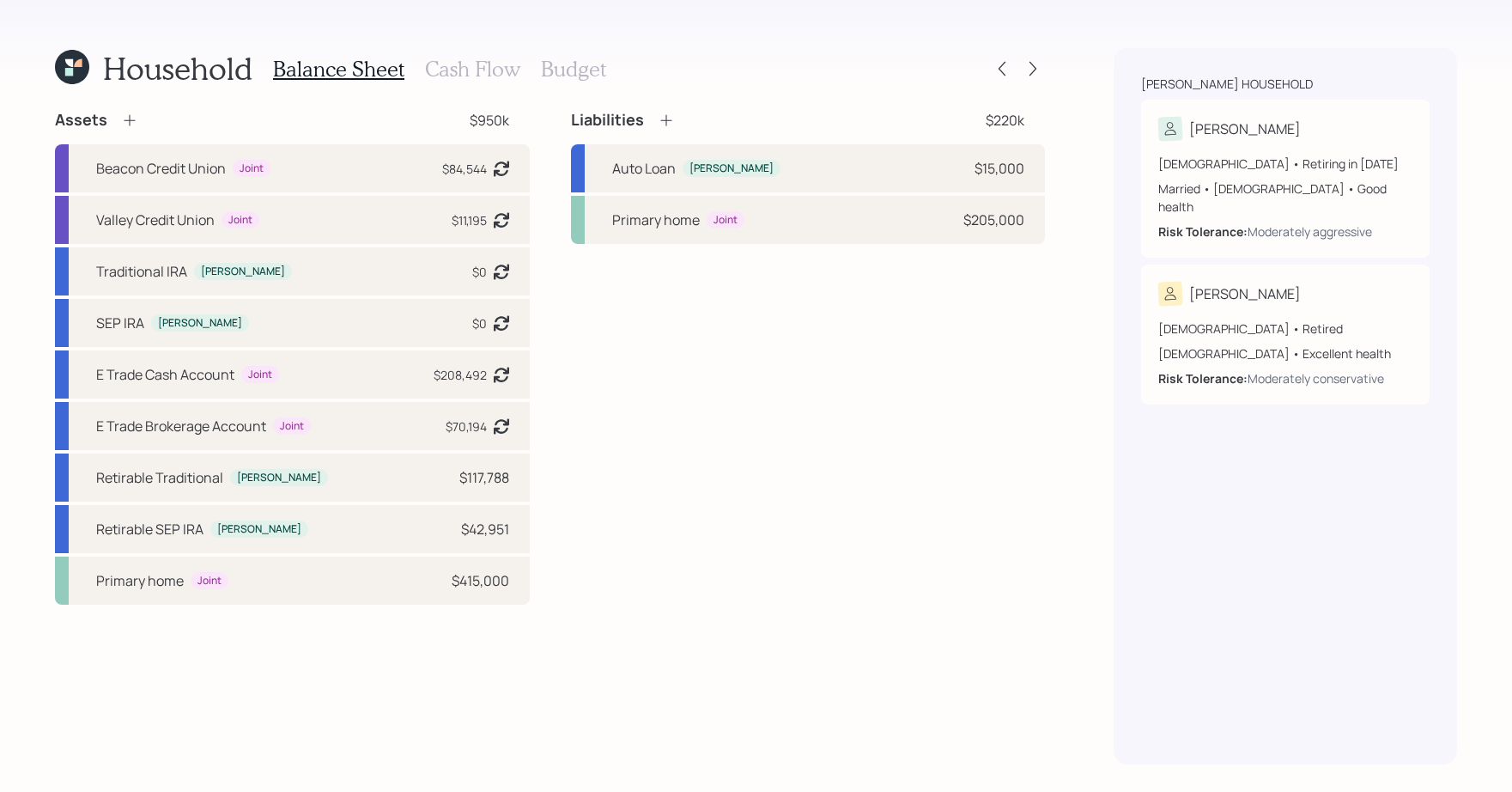
click at [1011, 66] on div at bounding box center [1002, 69] width 24 height 24
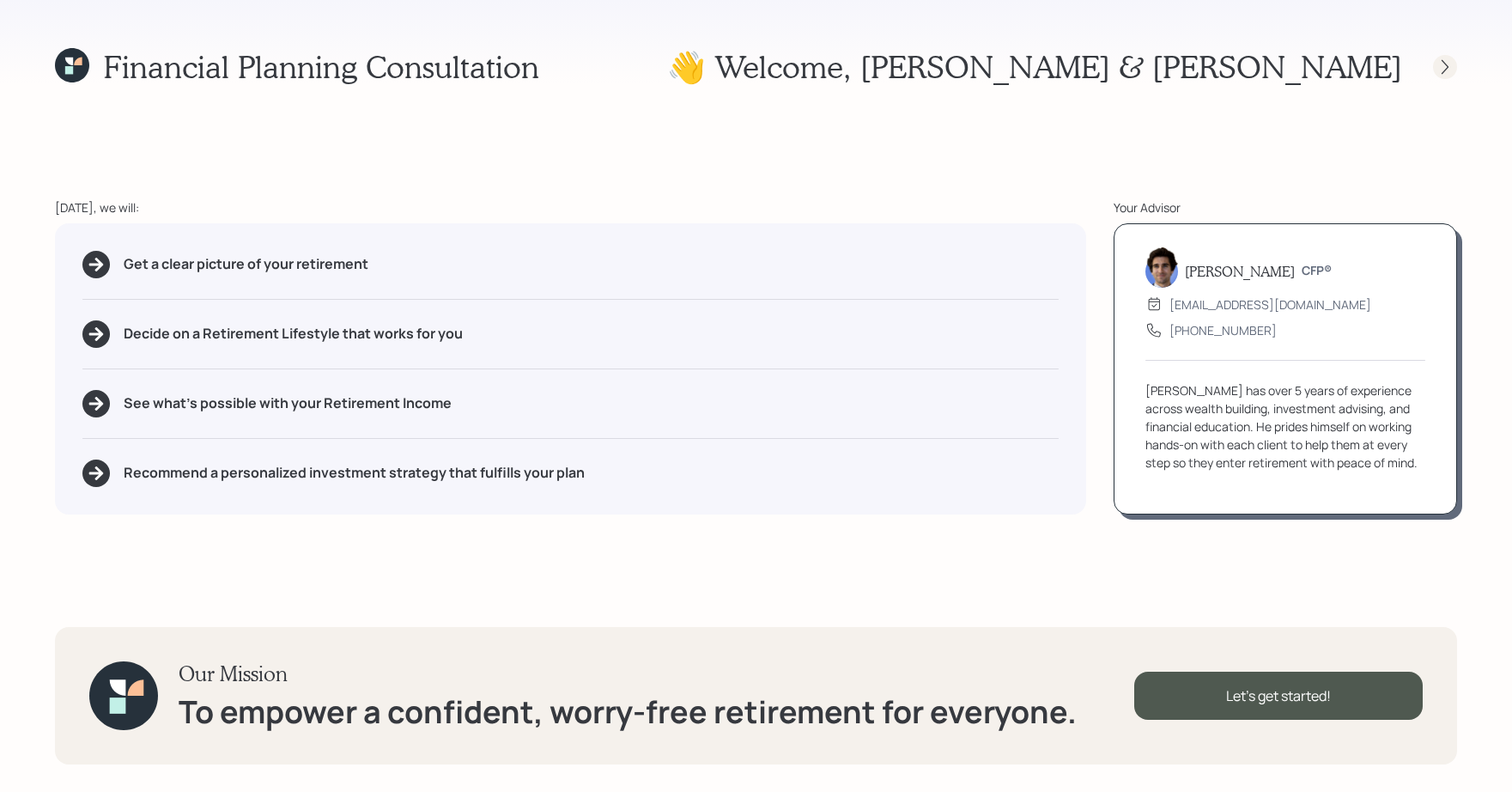
click at [1436, 67] on div at bounding box center [1445, 67] width 24 height 24
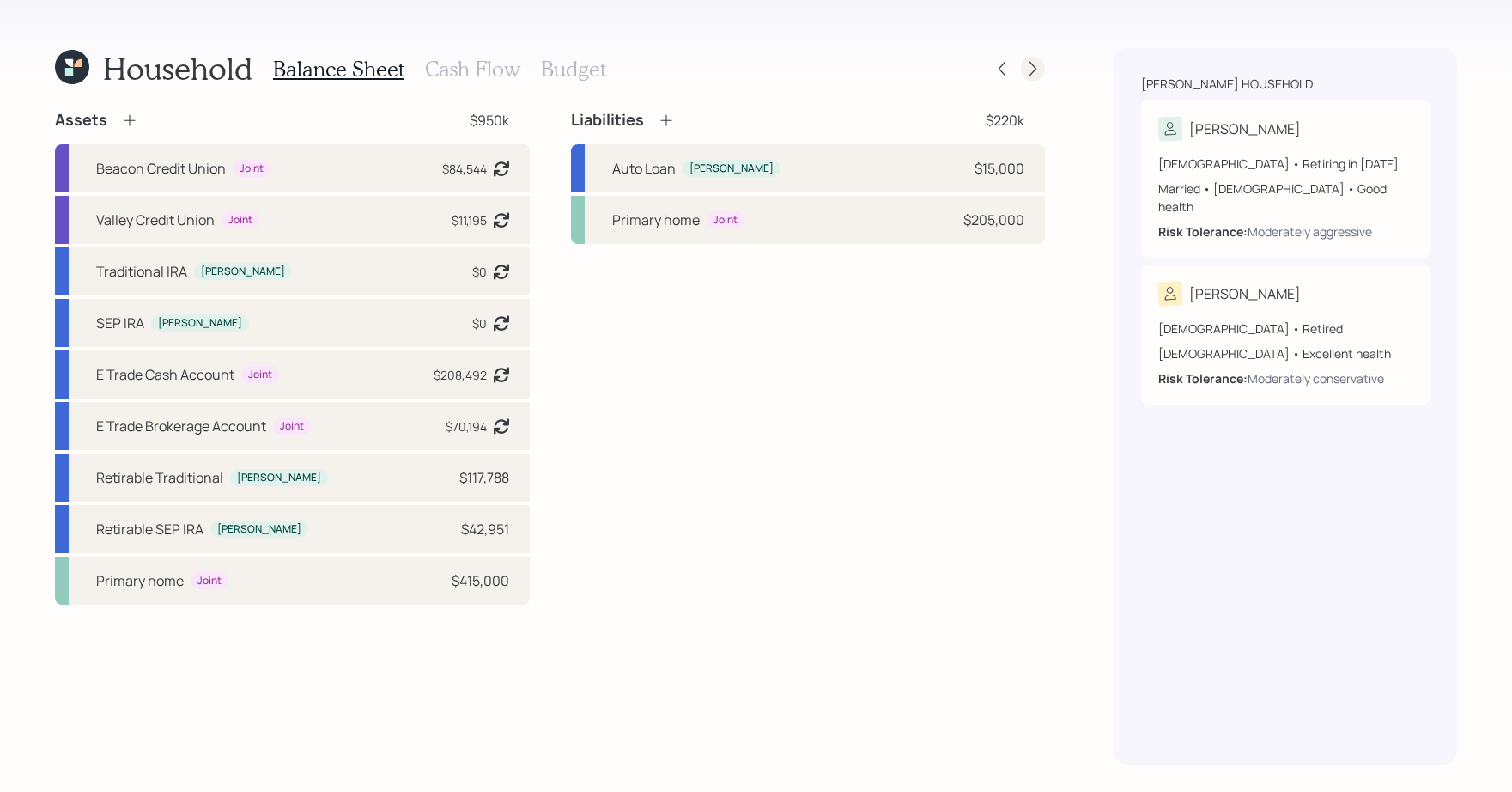
click at [1027, 71] on icon at bounding box center [1033, 69] width 18 height 18
